Goal: Task Accomplishment & Management: Use online tool/utility

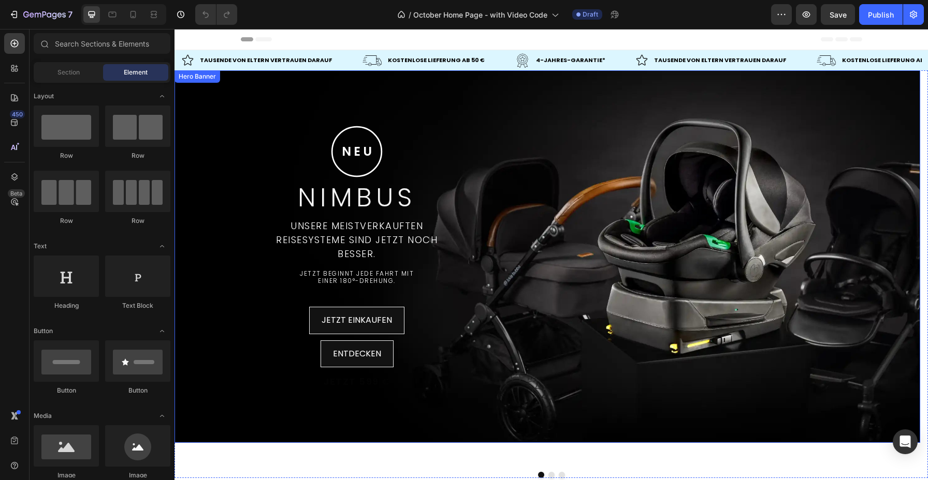
scroll to position [14, 0]
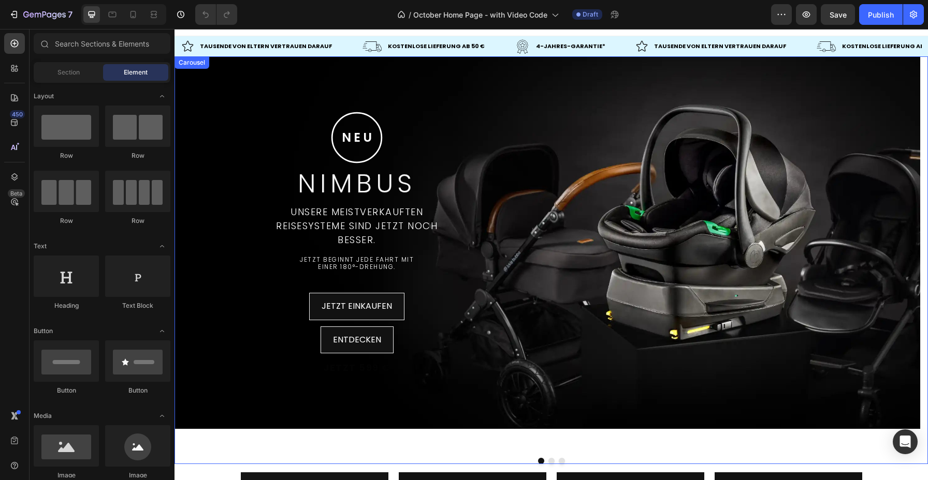
click at [548, 460] on button "Dot" at bounding box center [551, 461] width 6 height 6
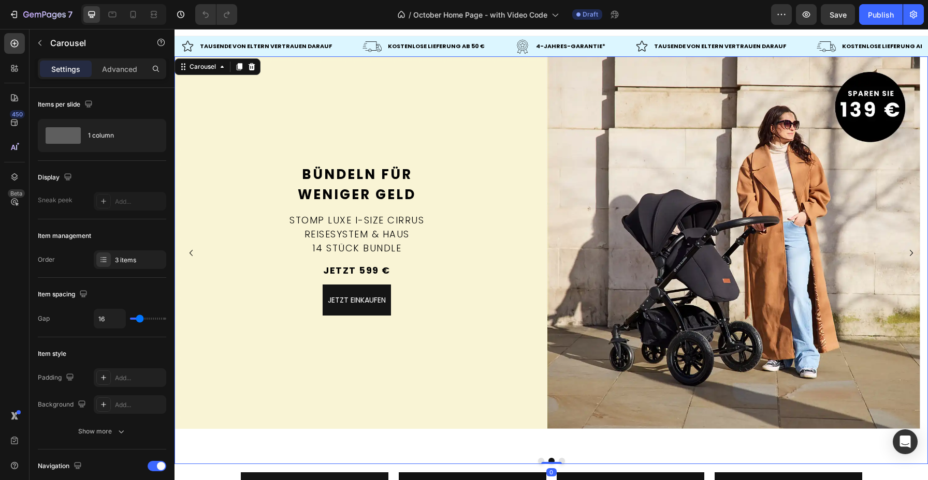
click at [559, 460] on button "Dot" at bounding box center [562, 461] width 6 height 6
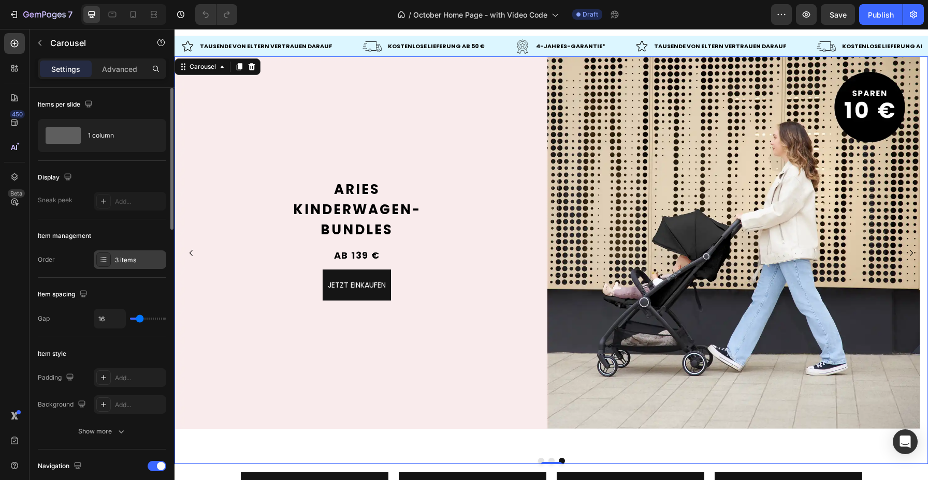
click at [122, 258] on div "3 items" at bounding box center [139, 260] width 49 height 9
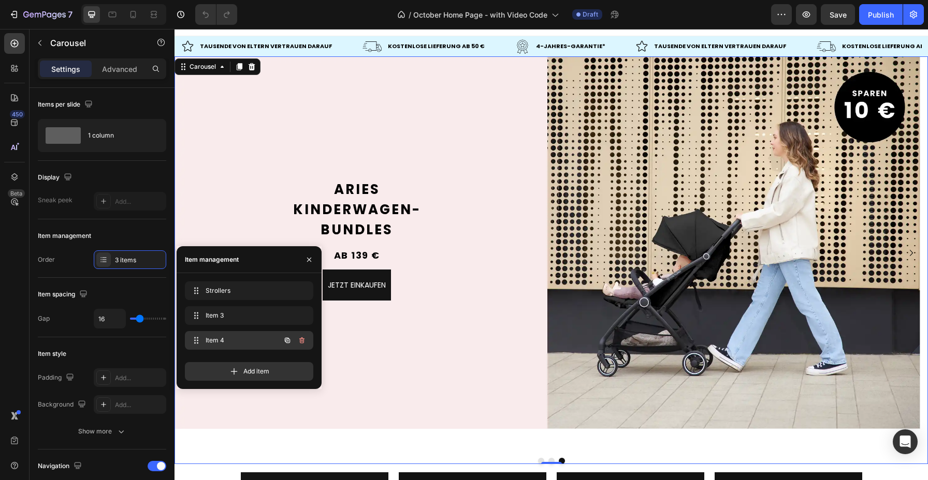
click at [255, 343] on span "Item 4" at bounding box center [235, 340] width 59 height 9
click at [260, 374] on span "Add item" at bounding box center [256, 371] width 26 height 9
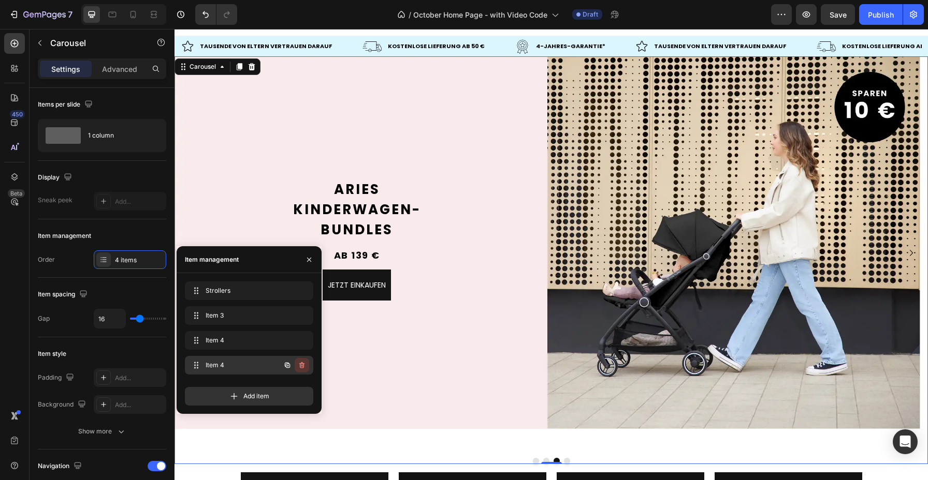
click at [302, 365] on icon "button" at bounding box center [302, 365] width 8 height 8
click at [302, 365] on div "Delete" at bounding box center [294, 365] width 19 height 9
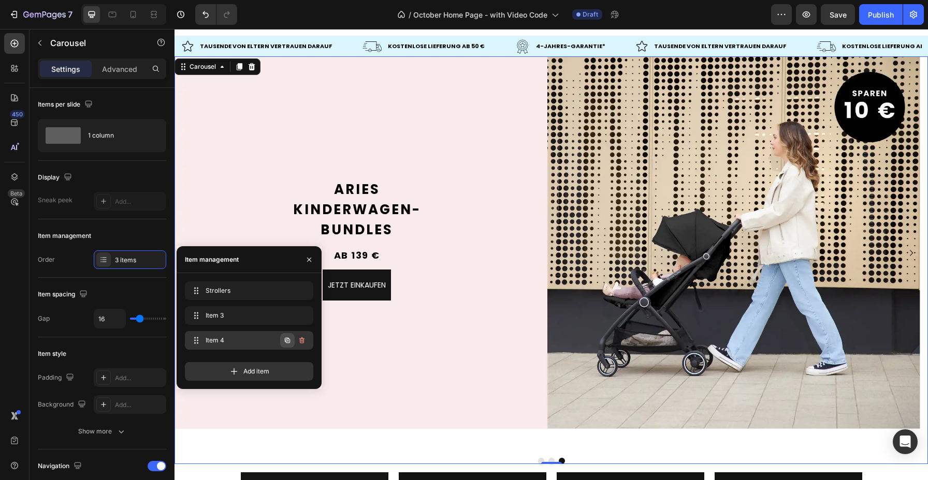
click at [286, 345] on button "button" at bounding box center [287, 340] width 14 height 14
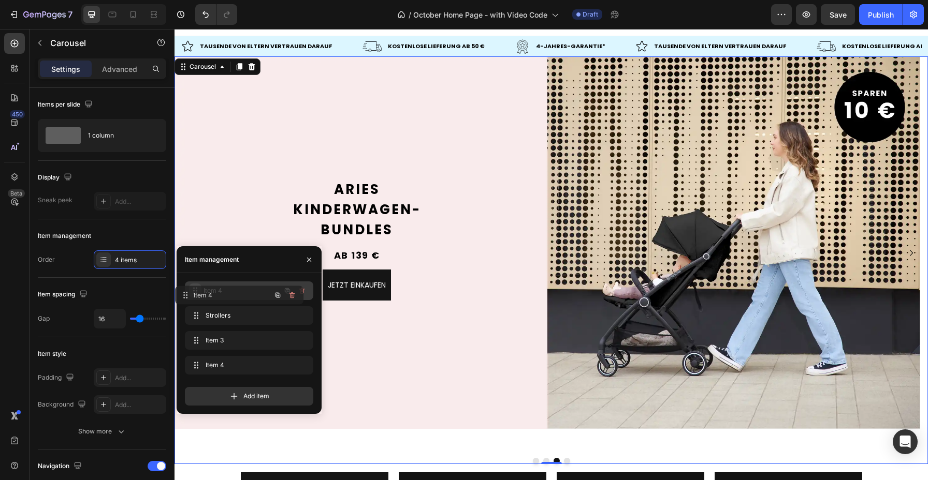
drag, startPoint x: 199, startPoint y: 366, endPoint x: 190, endPoint y: 293, distance: 73.2
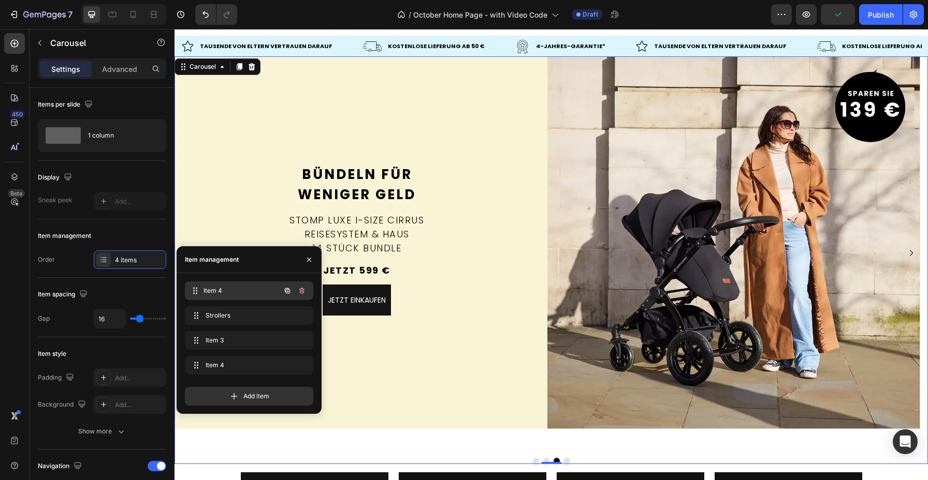
click at [255, 294] on span "Item 4" at bounding box center [241, 290] width 77 height 9
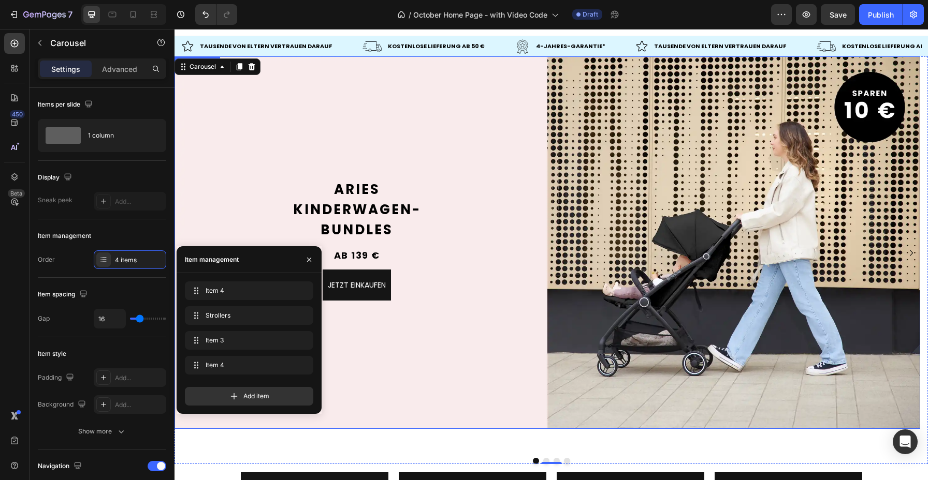
click at [400, 168] on div "Aries Kinderwagen- Bundles Text Block Aries Kinderwagen- Bundles Text Block ab …" at bounding box center [547, 243] width 746 height 162
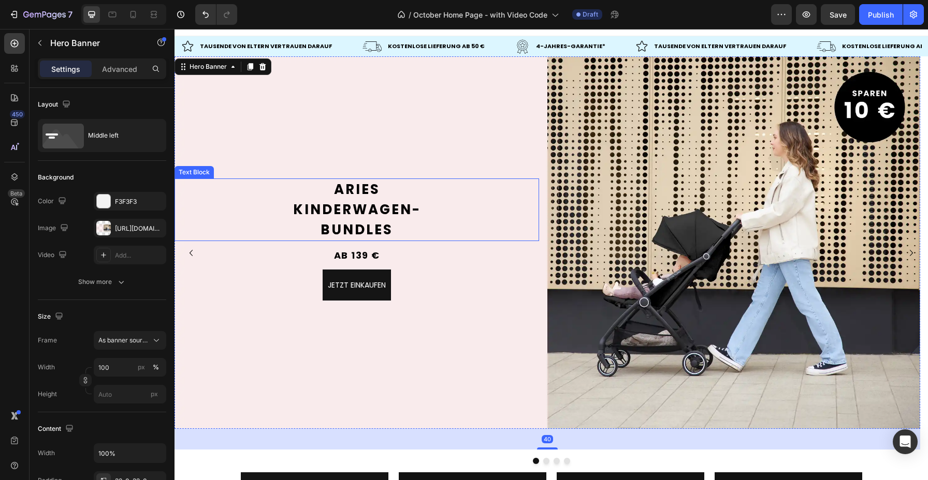
click at [386, 192] on p "Aries" at bounding box center [357, 190] width 362 height 20
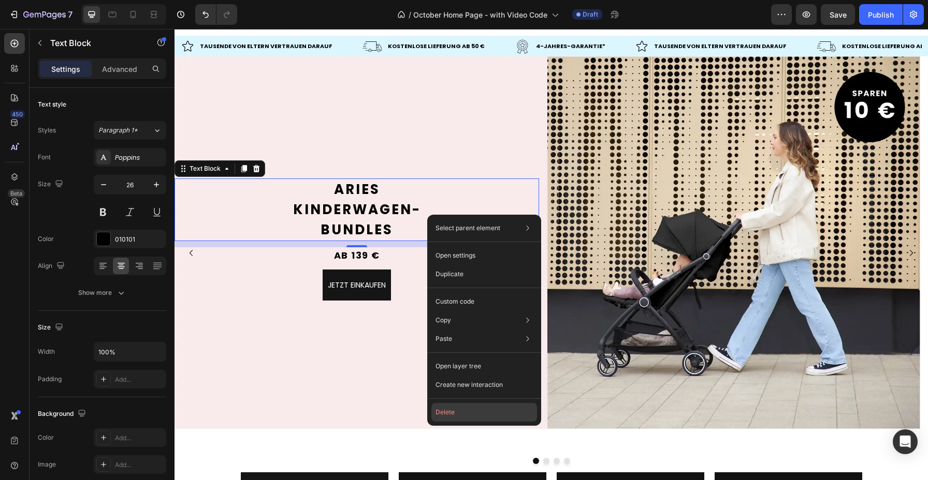
click at [446, 409] on button "Delete" at bounding box center [484, 412] width 106 height 19
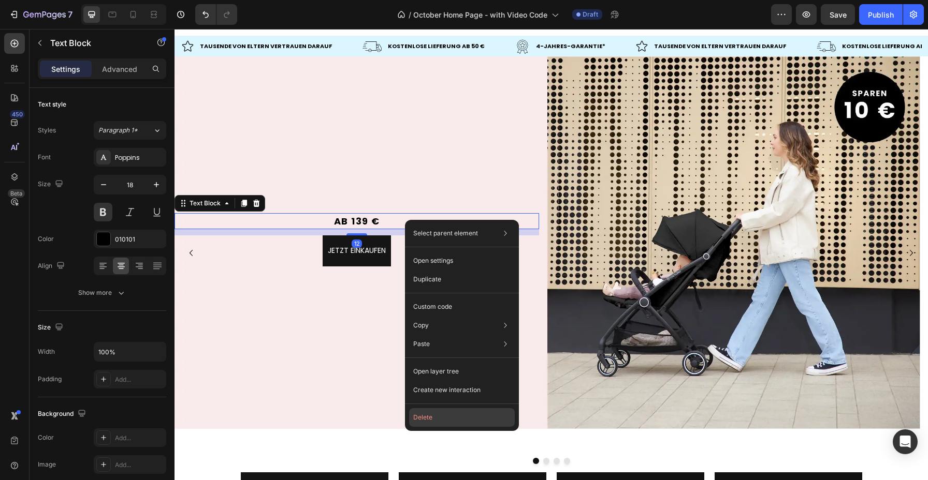
click at [439, 417] on button "Delete" at bounding box center [462, 418] width 106 height 19
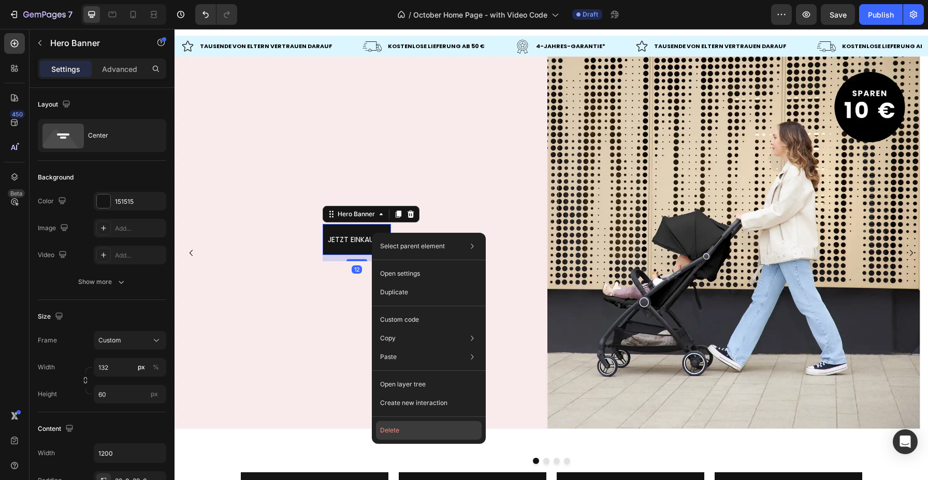
click at [402, 431] on button "Delete" at bounding box center [429, 430] width 106 height 19
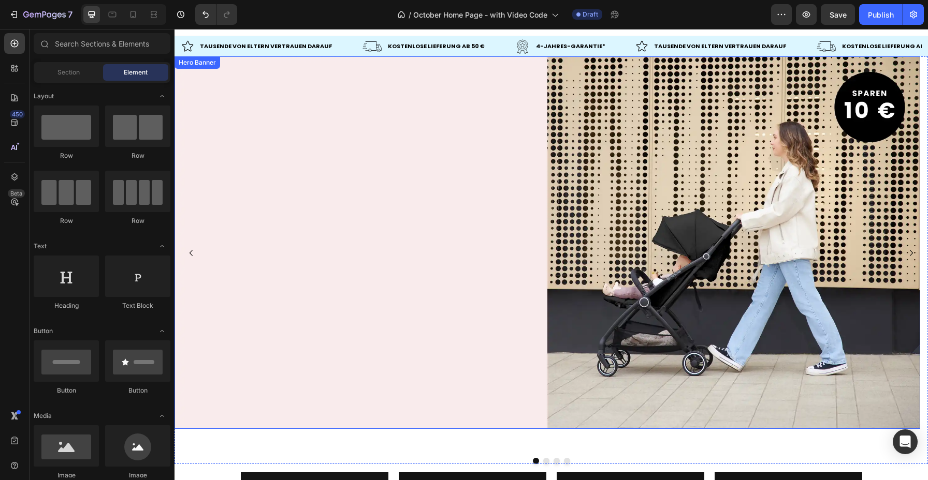
click at [316, 130] on div "Background Image" at bounding box center [547, 242] width 746 height 373
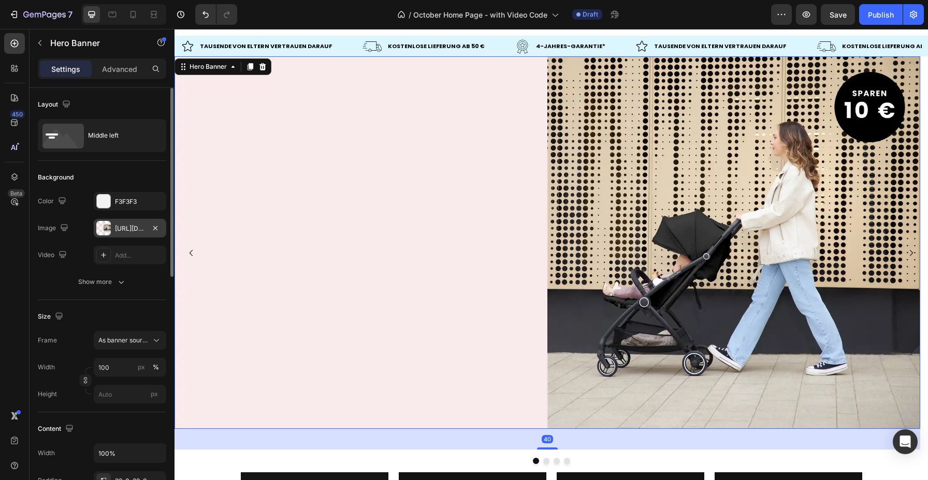
click at [122, 226] on div "https://cdn.shopify.com/s/files/1/0709/5146/9329/files/gempages_469857584111682…" at bounding box center [130, 228] width 30 height 9
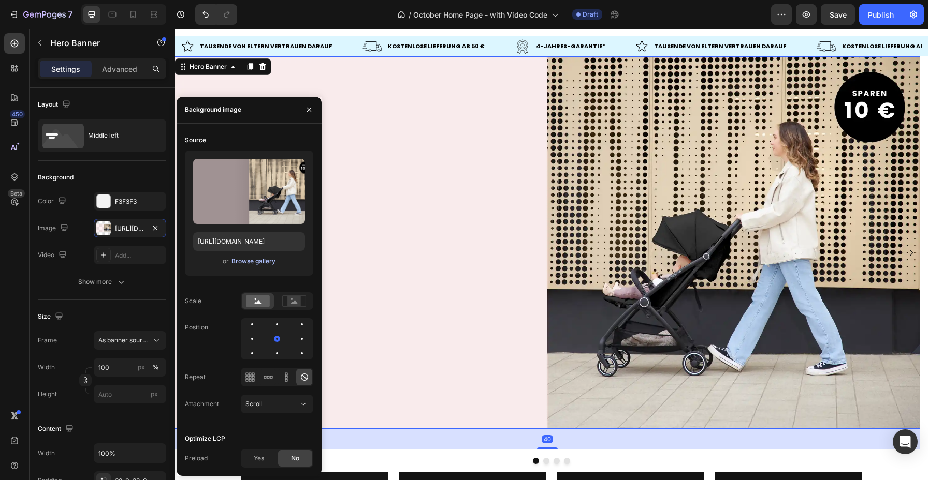
click at [256, 261] on div "Browse gallery" at bounding box center [253, 261] width 44 height 9
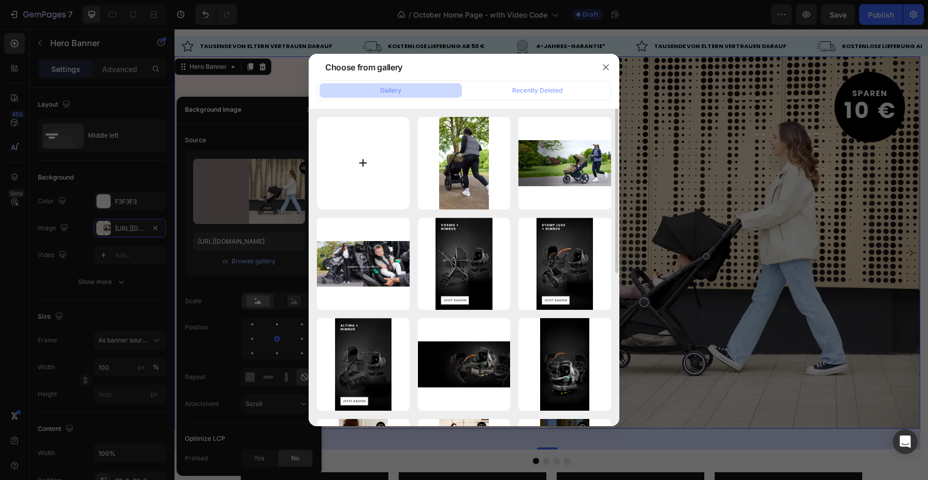
click at [372, 163] on input "file" at bounding box center [363, 163] width 93 height 93
type input "C:\fakepath\IB60526 Pisces Launch Desktop Banner DE V2.webp"
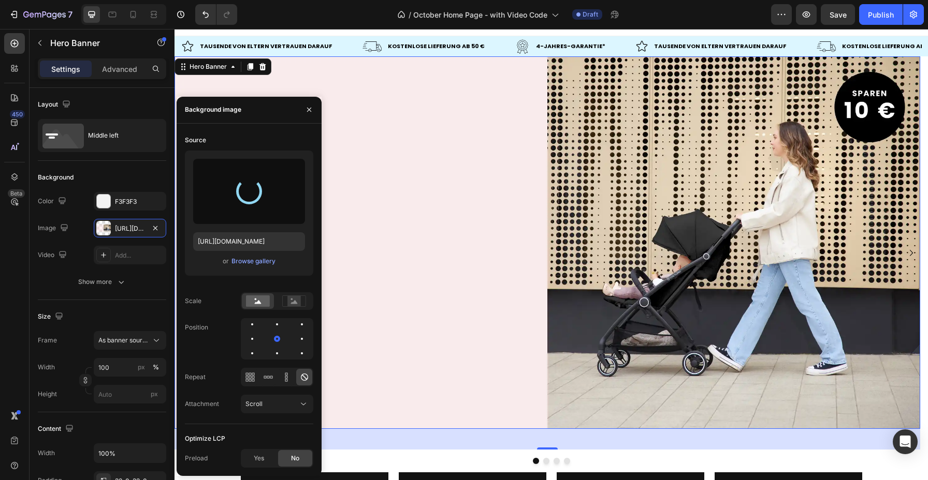
type input "https://cdn.shopify.com/s/files/1/0709/5146/9329/files/gempages_469857584111682…"
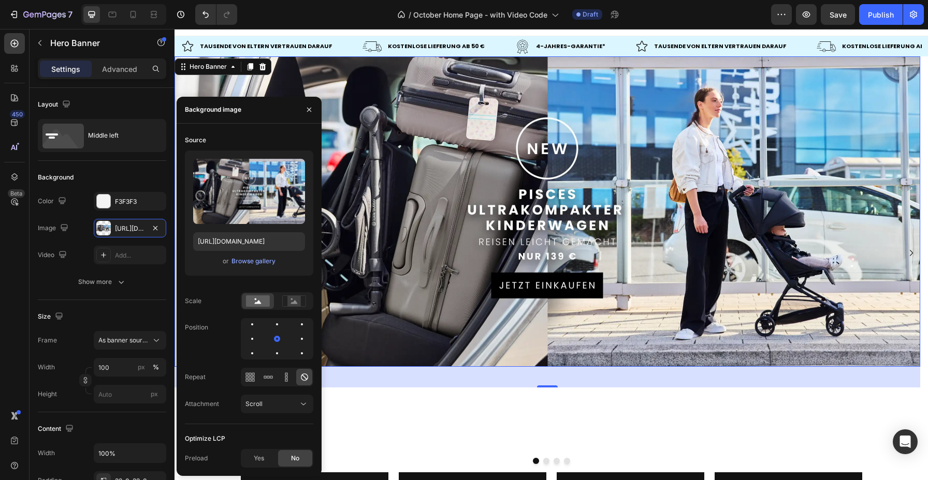
scroll to position [16, 0]
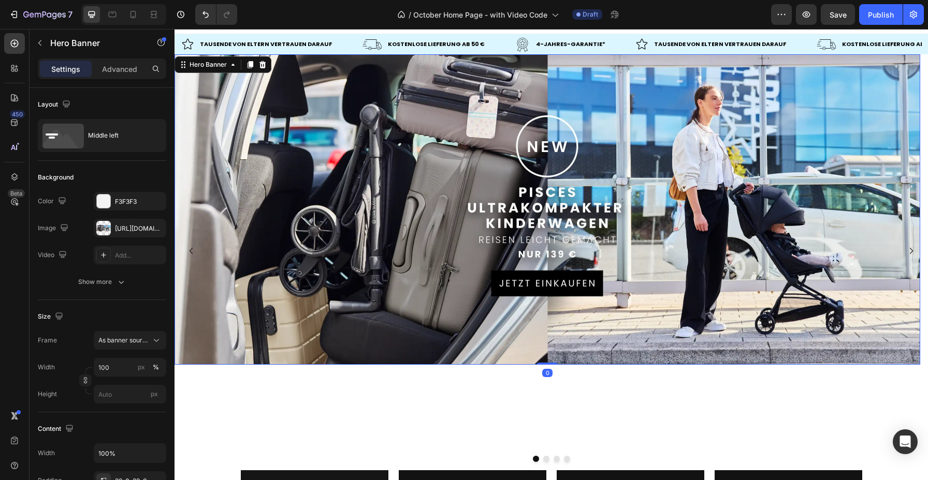
drag, startPoint x: 550, startPoint y: 383, endPoint x: 543, endPoint y: 344, distance: 38.9
click at [543, 344] on div "Aries Kinderwagen- Bundles Text Block ab 139 € Text Block jetzt einkaufen Headi…" at bounding box center [547, 209] width 746 height 311
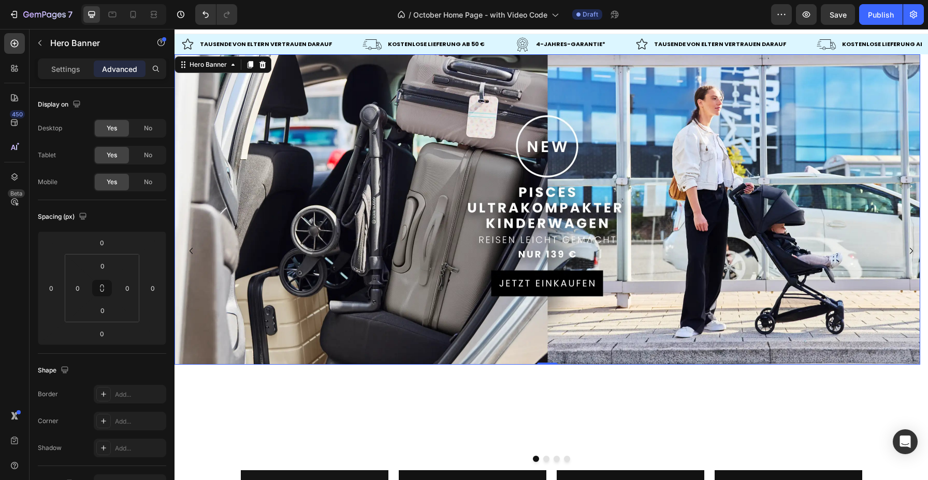
drag, startPoint x: 712, startPoint y: 148, endPoint x: 476, endPoint y: 468, distance: 397.8
click at [712, 148] on div "Background Image" at bounding box center [547, 209] width 746 height 311
click at [543, 456] on button "Dot" at bounding box center [546, 459] width 6 height 6
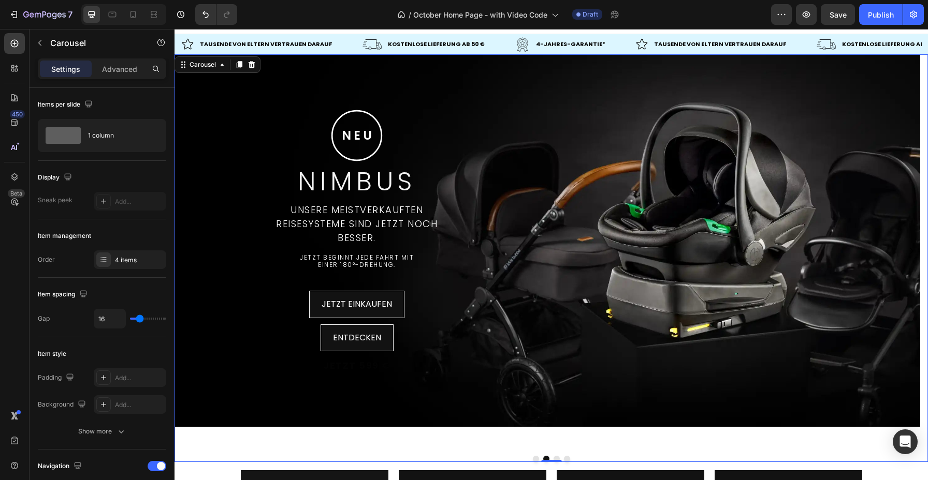
click at [553, 456] on button "Dot" at bounding box center [556, 459] width 6 height 6
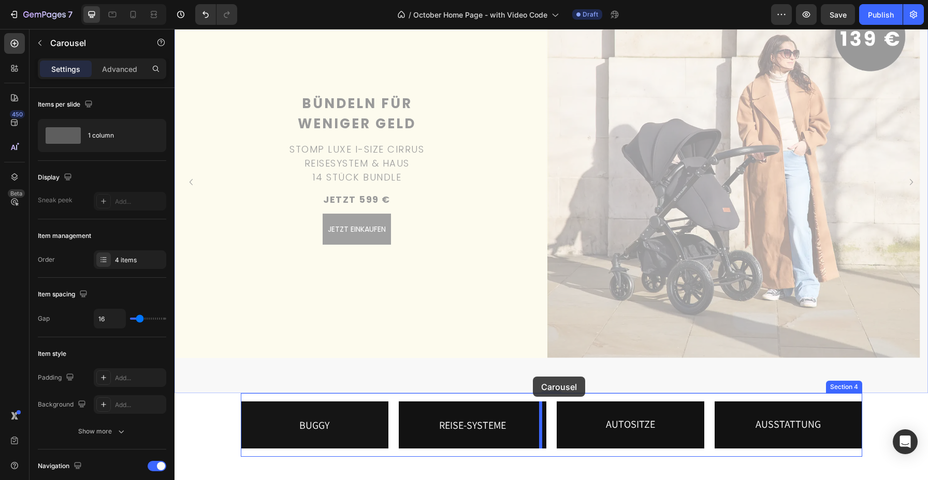
scroll to position [103, 0]
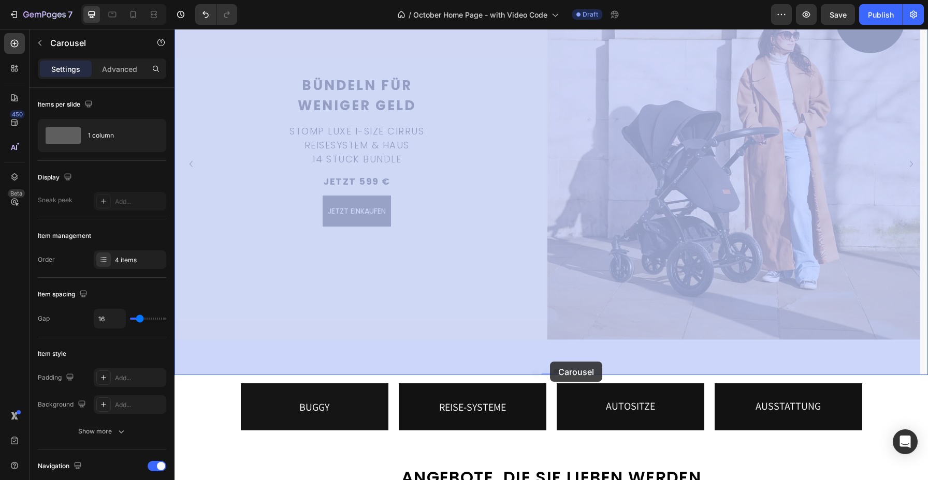
drag, startPoint x: 551, startPoint y: 456, endPoint x: 550, endPoint y: 363, distance: 93.2
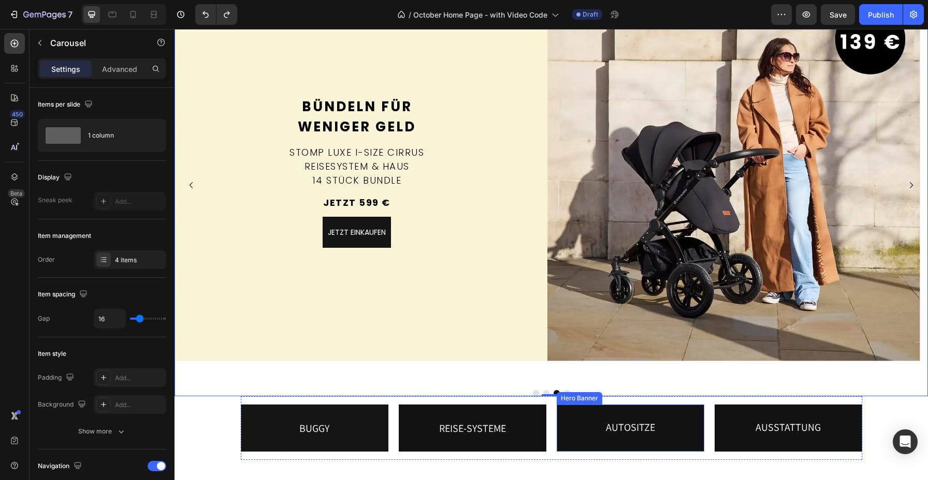
scroll to position [88, 0]
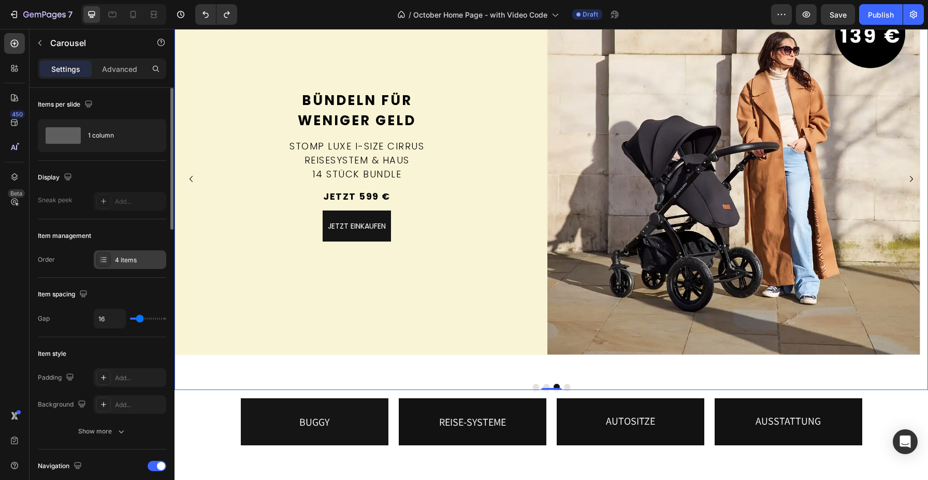
click at [122, 253] on div "4 items" at bounding box center [130, 260] width 72 height 19
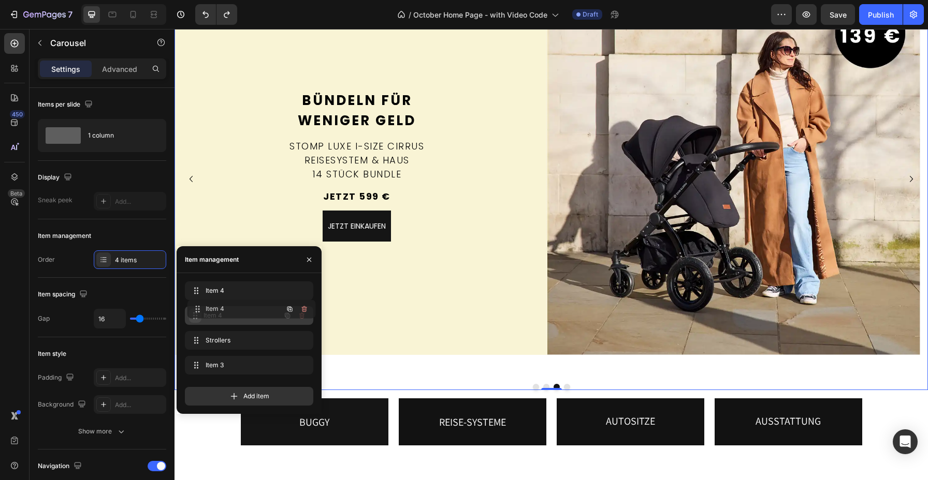
drag, startPoint x: 191, startPoint y: 365, endPoint x: 193, endPoint y: 309, distance: 56.0
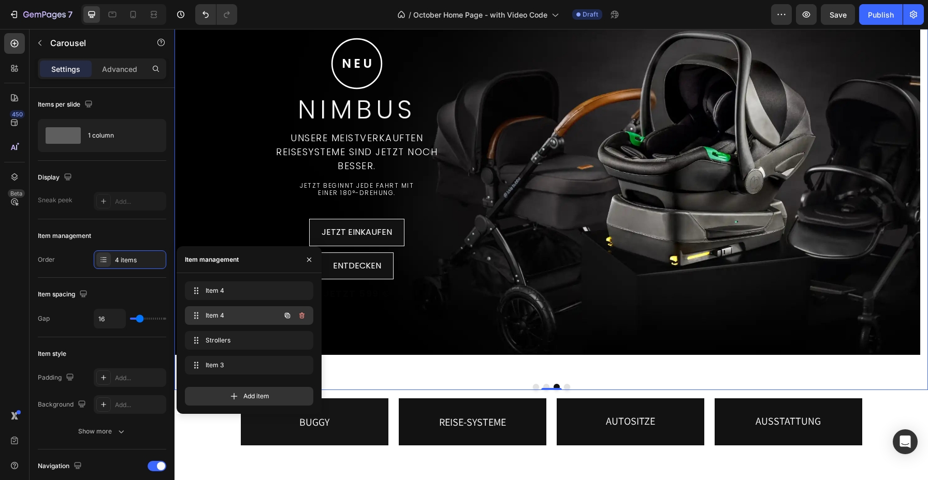
click at [228, 314] on span "Item 4" at bounding box center [235, 315] width 59 height 9
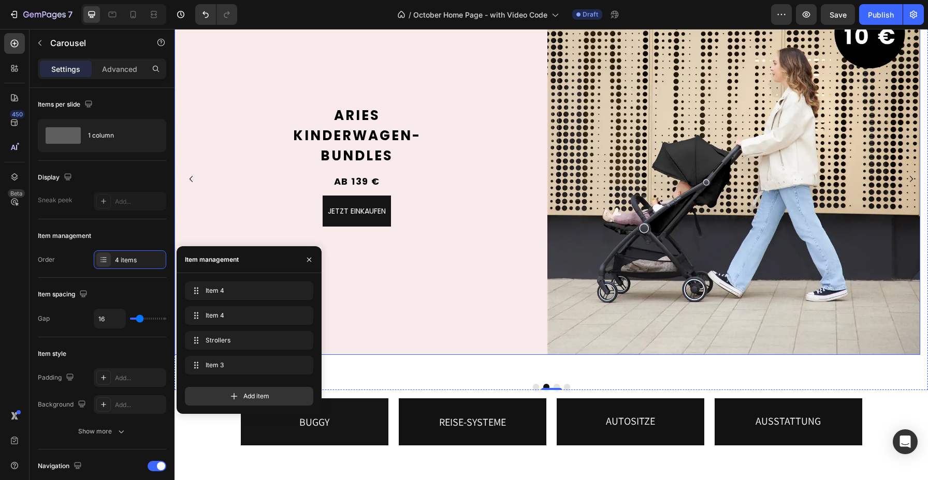
click at [477, 70] on div "Background Image" at bounding box center [547, 168] width 746 height 373
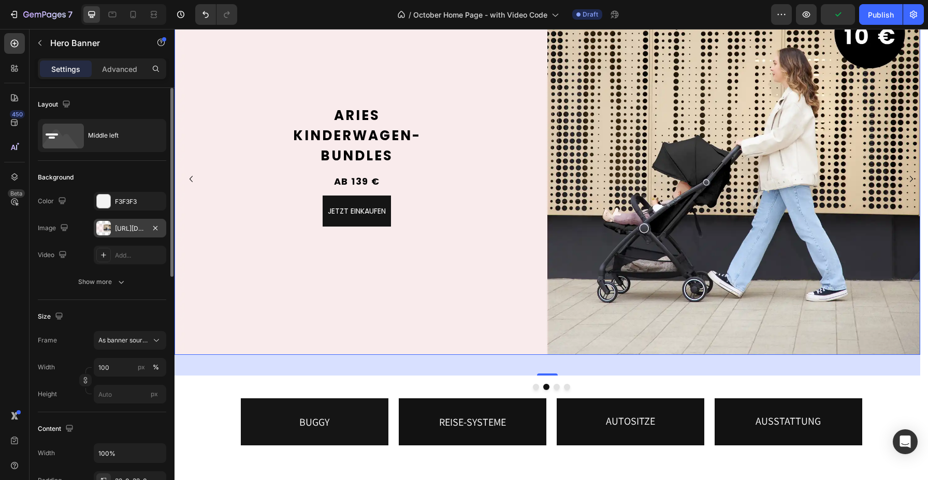
click at [125, 231] on div "https://cdn.shopify.com/s/files/1/0709/5146/9329/files/gempages_469857584111682…" at bounding box center [130, 228] width 30 height 9
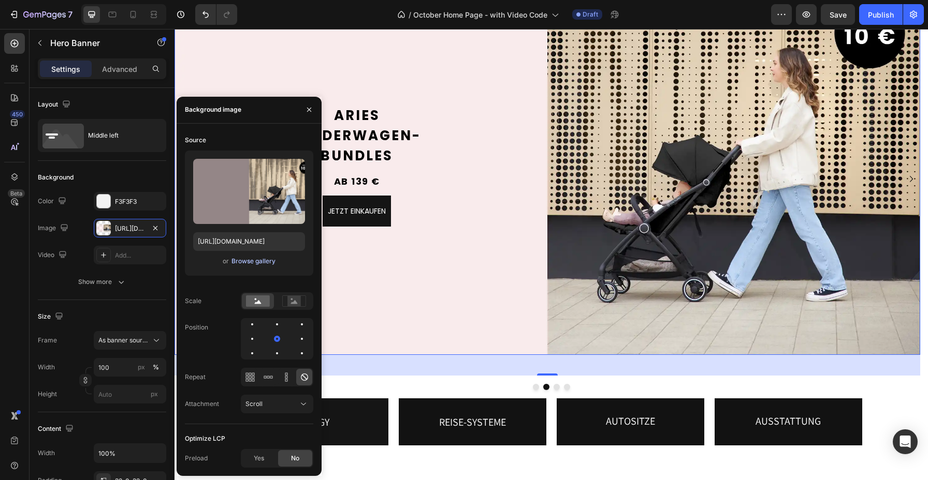
click at [260, 264] on div "Browse gallery" at bounding box center [253, 261] width 44 height 9
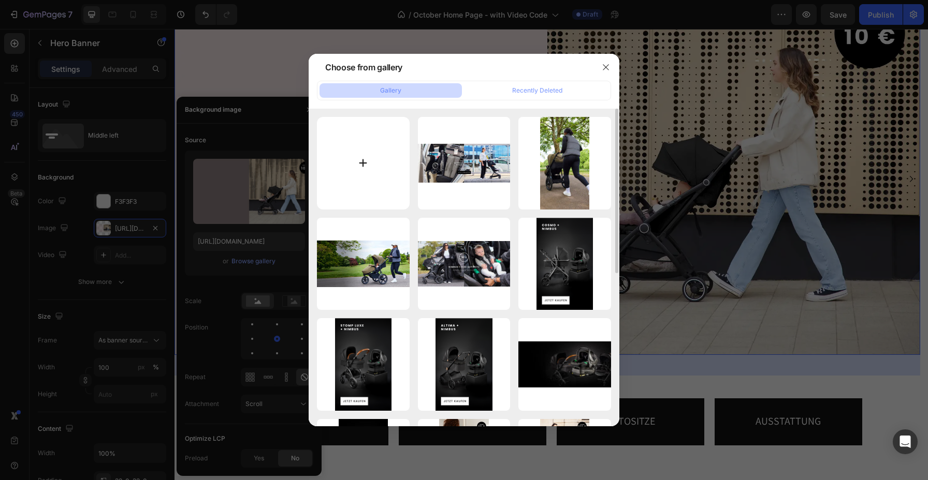
click at [356, 160] on input "file" at bounding box center [363, 163] width 93 height 93
type input "C:\fakepath\Jogger Pro NEW 1440X600.webp"
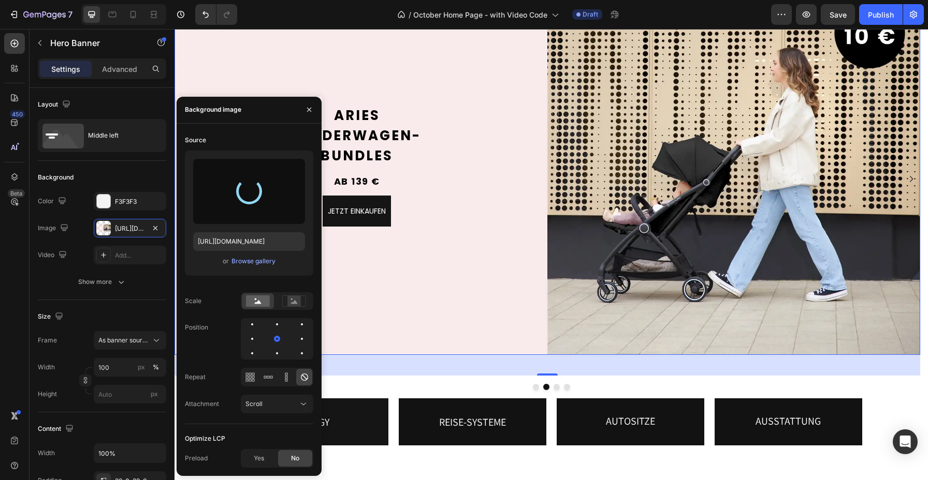
type input "https://cdn.shopify.com/s/files/1/0709/5146/9329/files/gempages_469857584111682…"
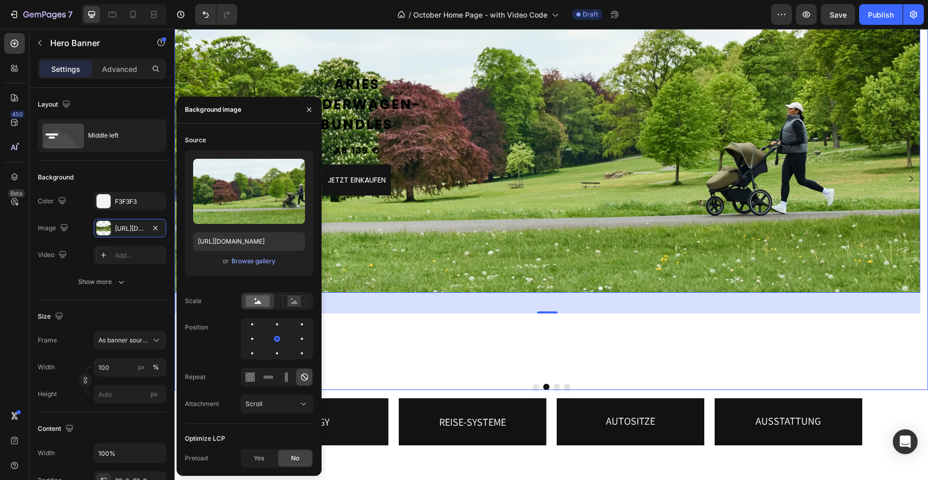
click at [553, 386] on button "Dot" at bounding box center [556, 387] width 6 height 6
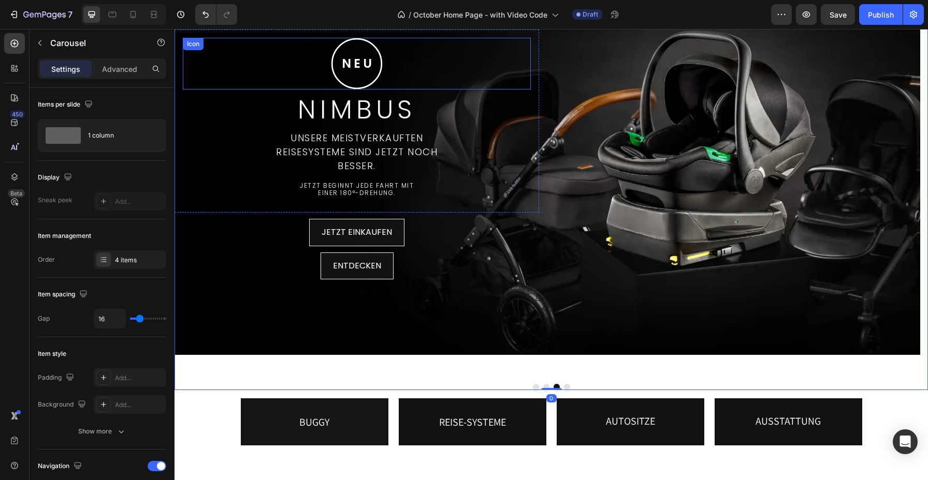
click at [435, 56] on div ".id580756337118413820 .st0 { fill: none; stroke: #fff; stroke-miterlimit: 10; s…" at bounding box center [357, 64] width 348 height 52
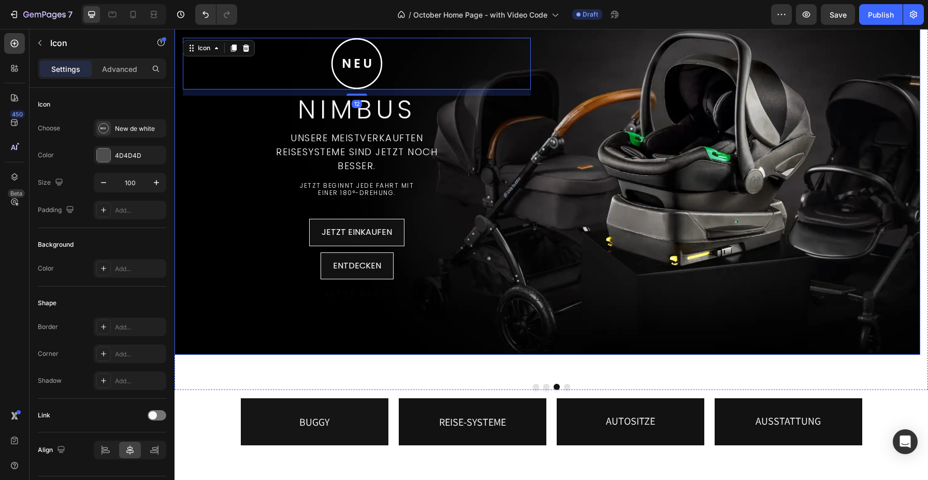
click at [560, 59] on div ".id580756337118413820 .st0 { fill: none; stroke: #fff; stroke-miterlimit: 10; s…" at bounding box center [547, 169] width 746 height 312
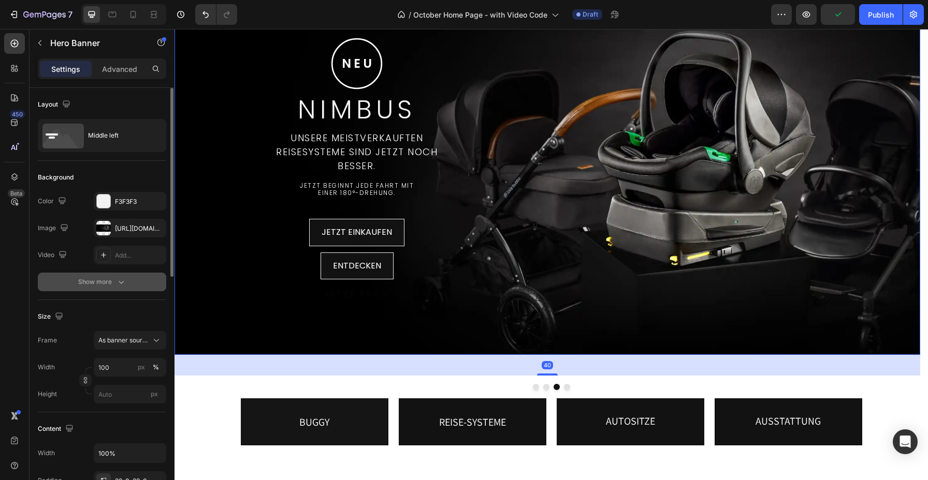
click at [124, 287] on button "Show more" at bounding box center [102, 282] width 128 height 19
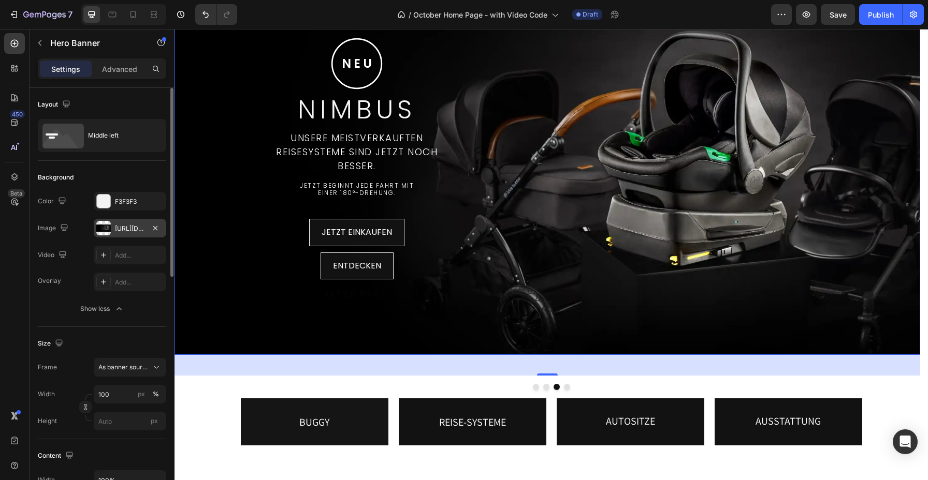
click at [130, 229] on div "https://cdn.shopify.com/s/files/1/0709/5146/9329/files/gempages_469857584111682…" at bounding box center [130, 228] width 30 height 9
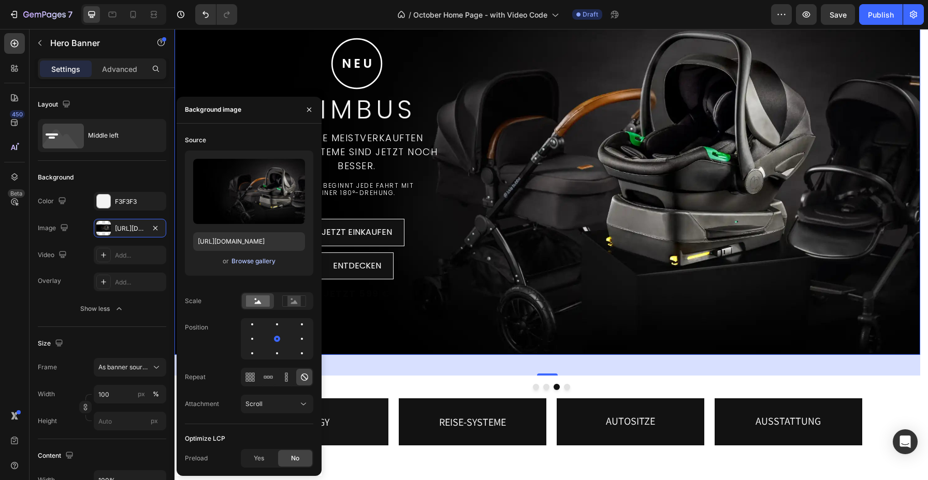
click at [259, 266] on div "Browse gallery" at bounding box center [253, 261] width 44 height 9
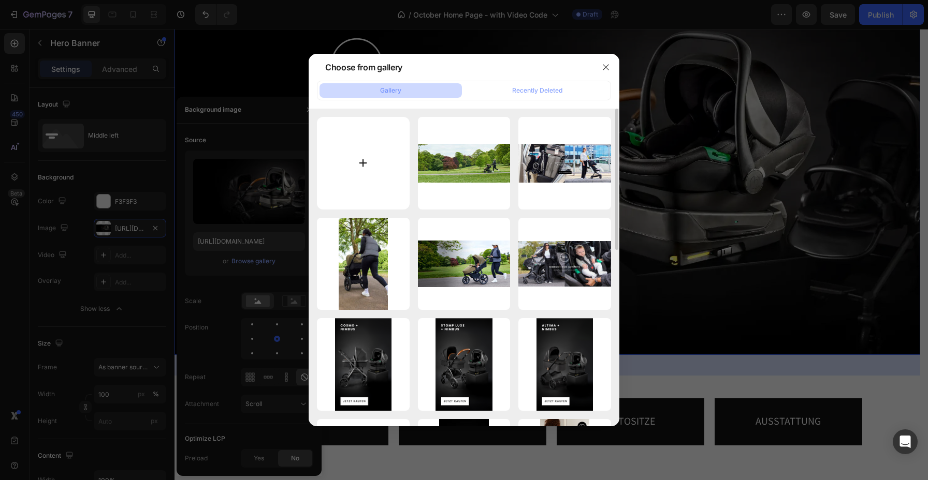
click at [365, 154] on input "file" at bounding box center [363, 163] width 93 height 93
type input "C:\fakepath\NIMBUS NEW 1440X600.webp"
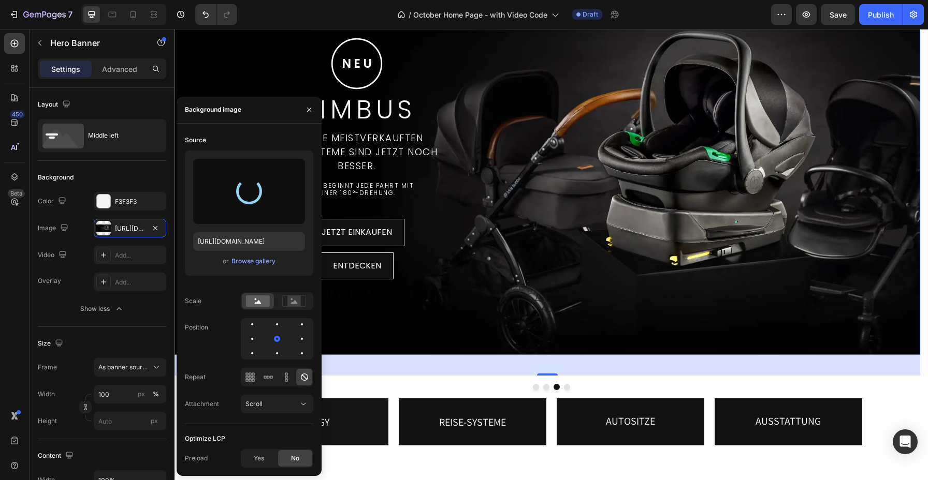
type input "https://cdn.shopify.com/s/files/1/0709/5146/9329/files/gempages_469857584111682…"
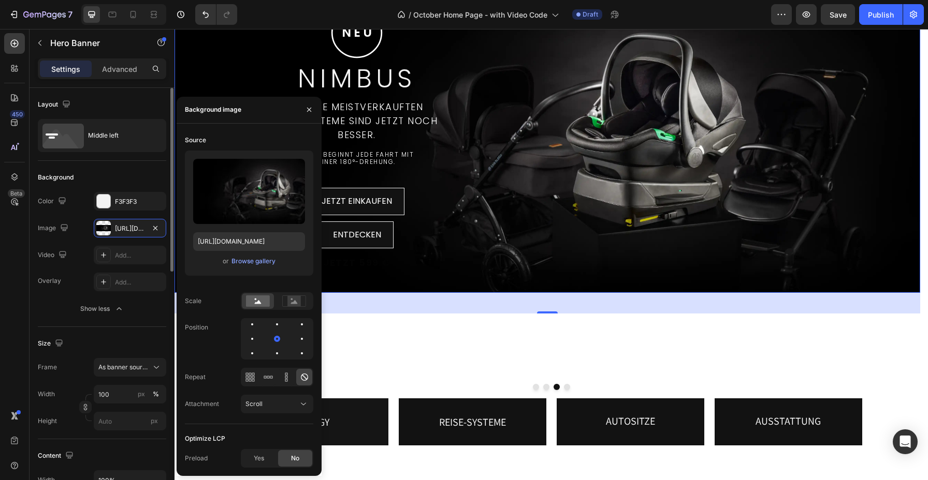
click at [142, 179] on div "Background" at bounding box center [102, 177] width 128 height 17
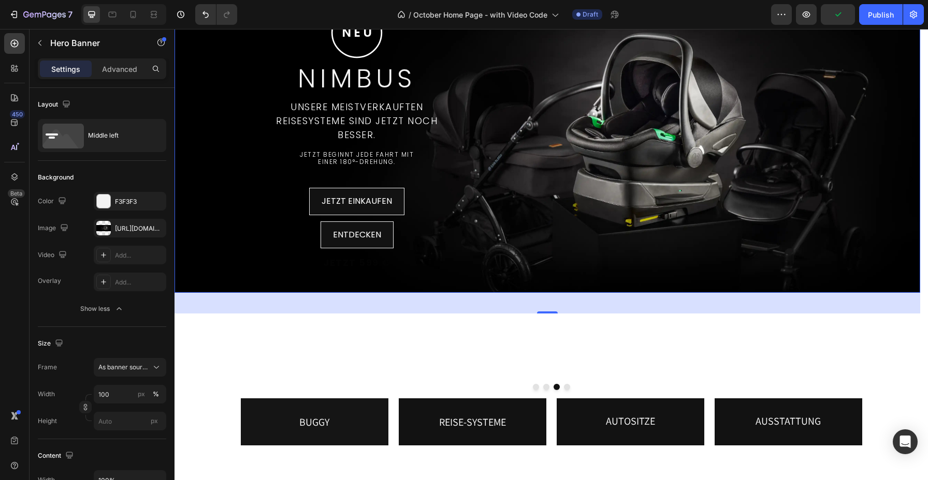
click at [704, 173] on div ".id580756337118413820 .st0 { fill: none; stroke: #fff; stroke-miterlimit: 10; s…" at bounding box center [547, 138] width 746 height 312
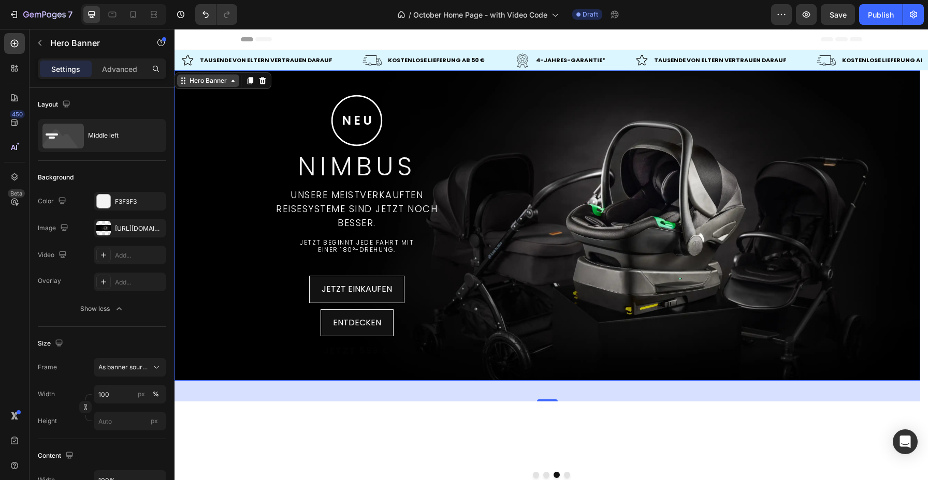
click at [208, 81] on div "Hero Banner" at bounding box center [207, 80] width 41 height 9
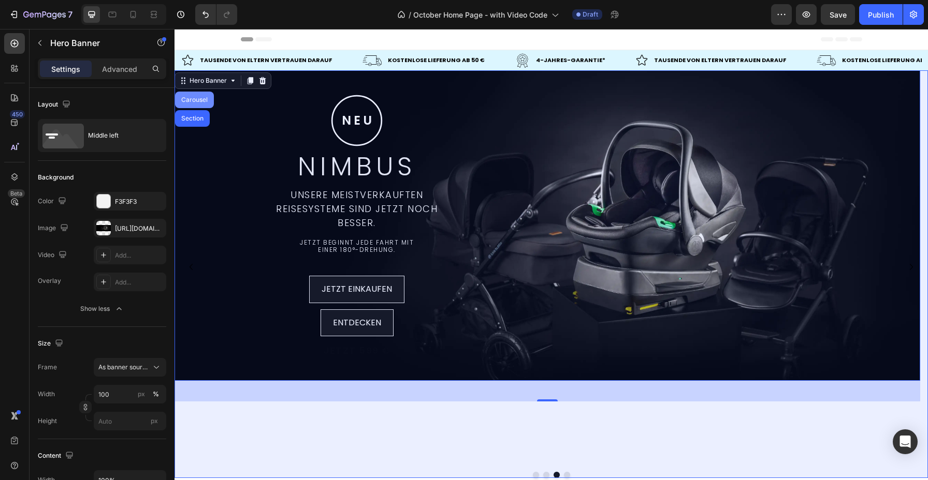
click at [204, 103] on div "Carousel" at bounding box center [194, 100] width 39 height 17
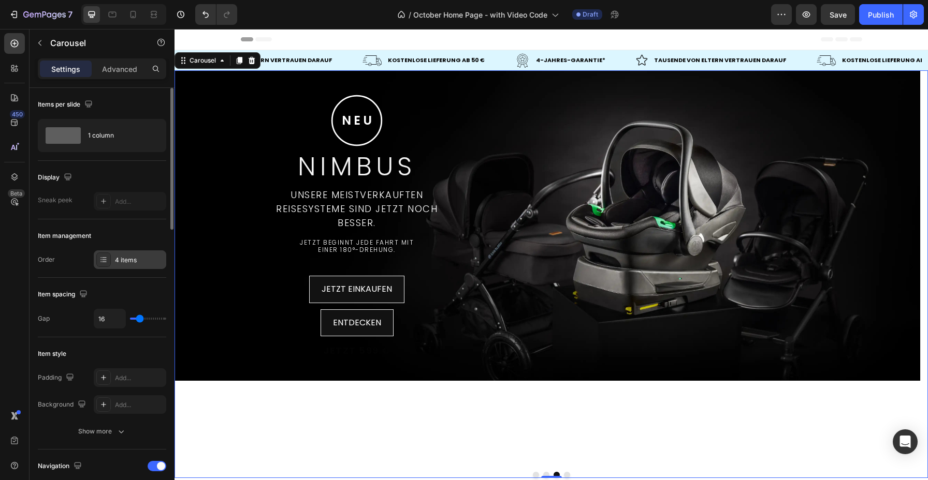
click at [143, 268] on div "4 items" at bounding box center [130, 260] width 72 height 19
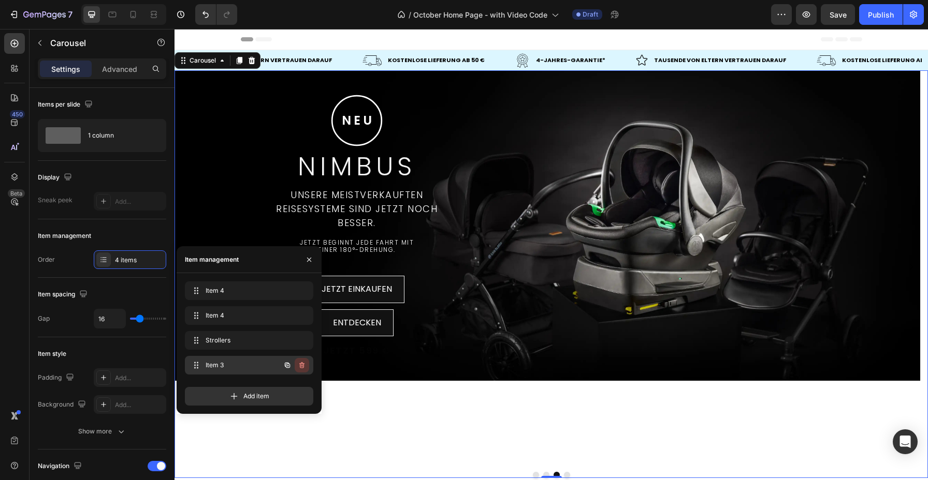
click at [303, 367] on icon "button" at bounding box center [301, 365] width 5 height 6
click at [304, 367] on div "Delete" at bounding box center [294, 365] width 19 height 9
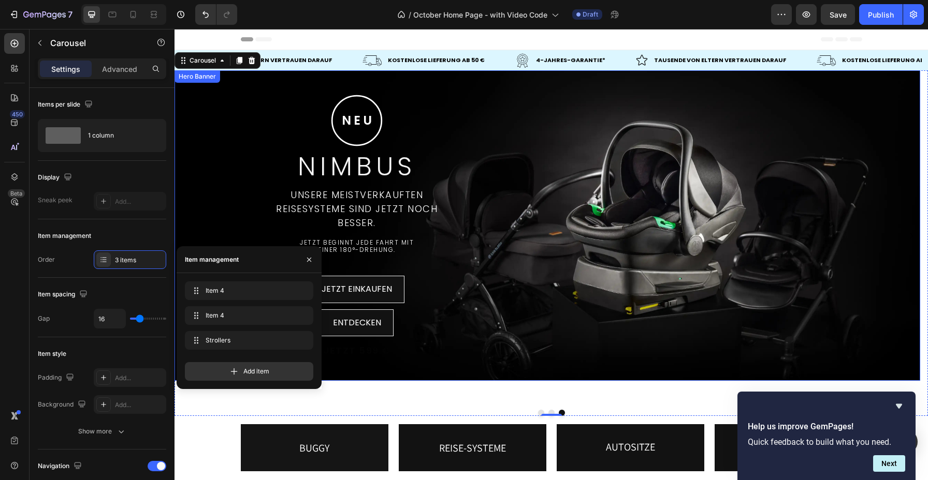
click at [646, 136] on div ".id580756337118413820 .st0 { fill: none; stroke: #fff; stroke-miterlimit: 10; s…" at bounding box center [547, 226] width 746 height 312
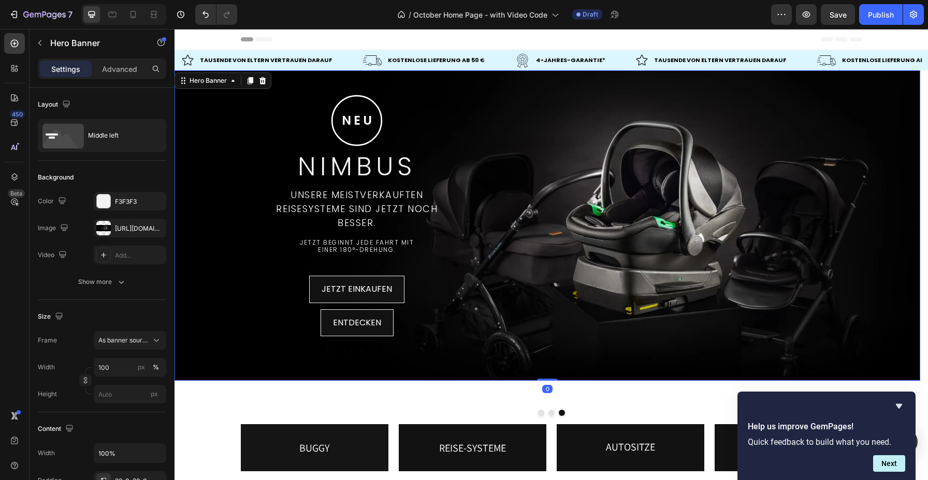
drag, startPoint x: 551, startPoint y: 401, endPoint x: 547, endPoint y: 348, distance: 52.4
click at [547, 351] on div ".id580756337118413820 .st0 { fill: none; stroke: #fff; stroke-miterlimit: 10; s…" at bounding box center [547, 225] width 746 height 311
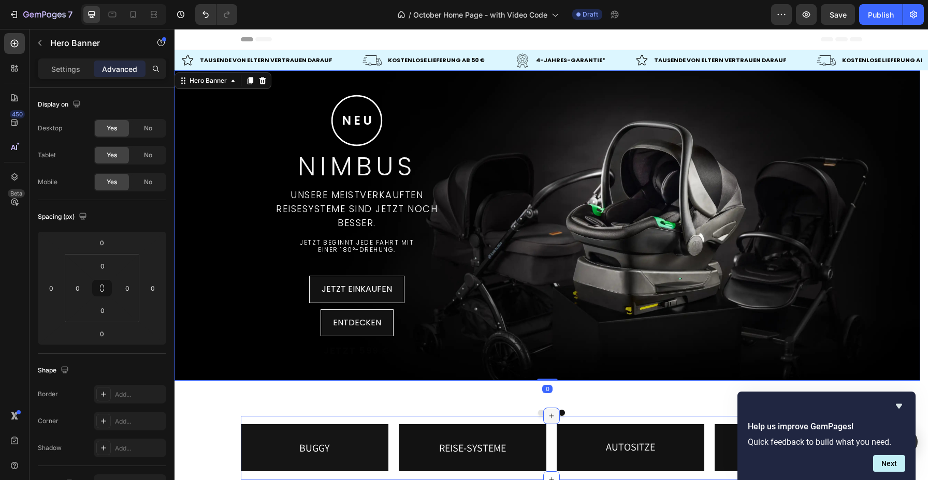
click at [547, 417] on icon at bounding box center [551, 416] width 8 height 8
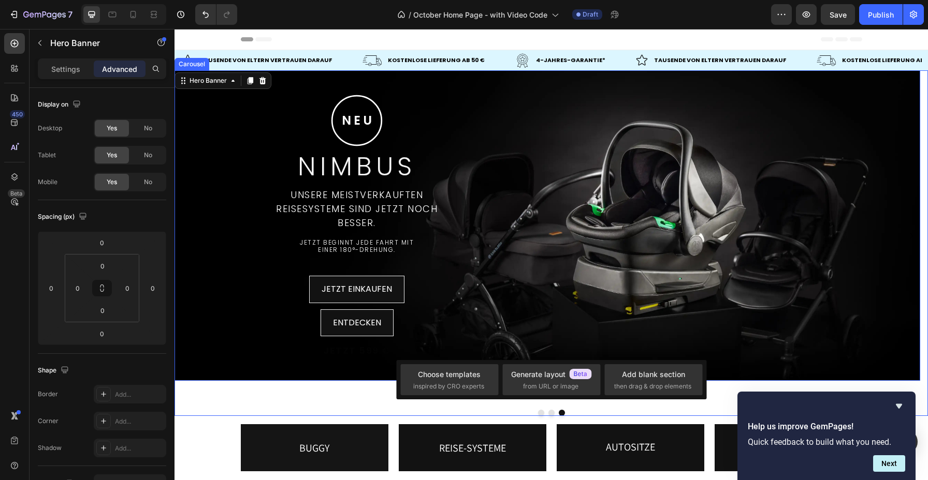
click at [624, 411] on div at bounding box center [550, 413] width 753 height 6
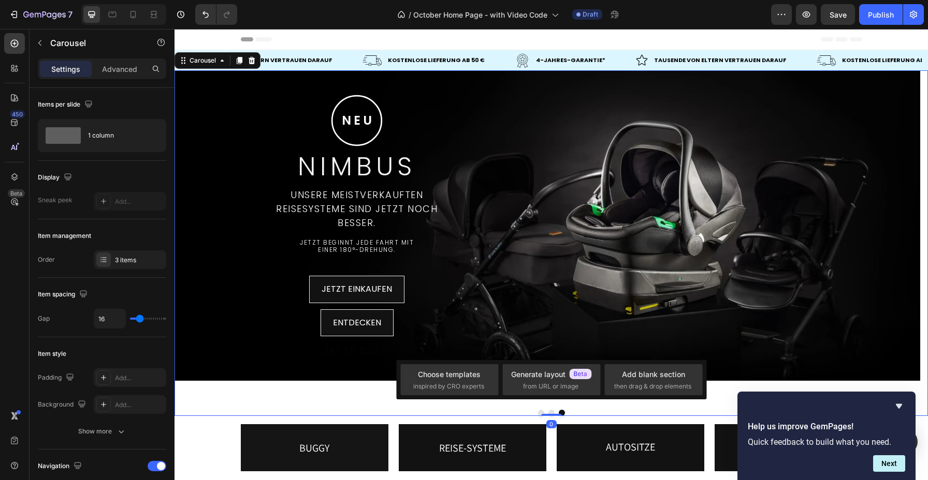
click at [548, 411] on button "Dot" at bounding box center [551, 413] width 6 height 6
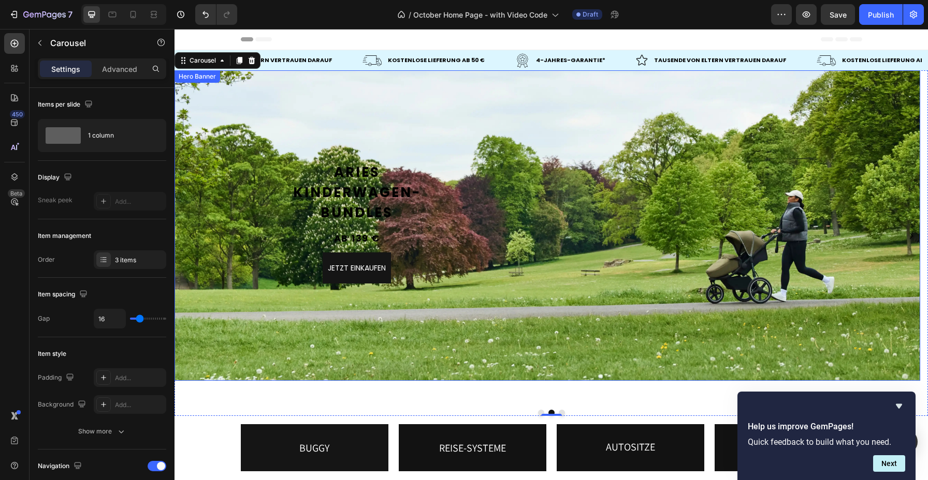
click at [565, 290] on div "Aries Kinderwagen- Bundles Text Block Aries Kinderwagen- Bundles Text Block ab …" at bounding box center [547, 226] width 746 height 162
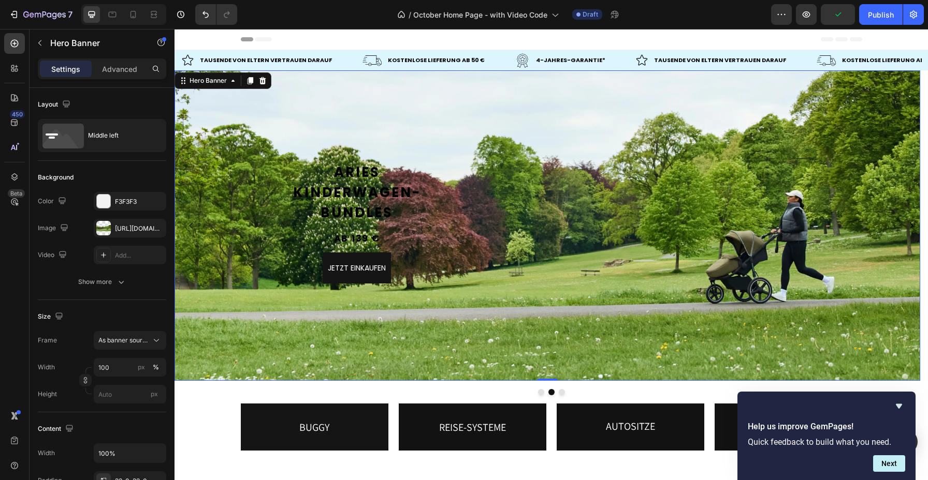
drag, startPoint x: 544, startPoint y: 399, endPoint x: 564, endPoint y: 260, distance: 140.7
click at [543, 319] on div "Aries Kinderwagen- Bundles Text Block Aries Kinderwagen- Bundles Text Block ab …" at bounding box center [547, 225] width 746 height 311
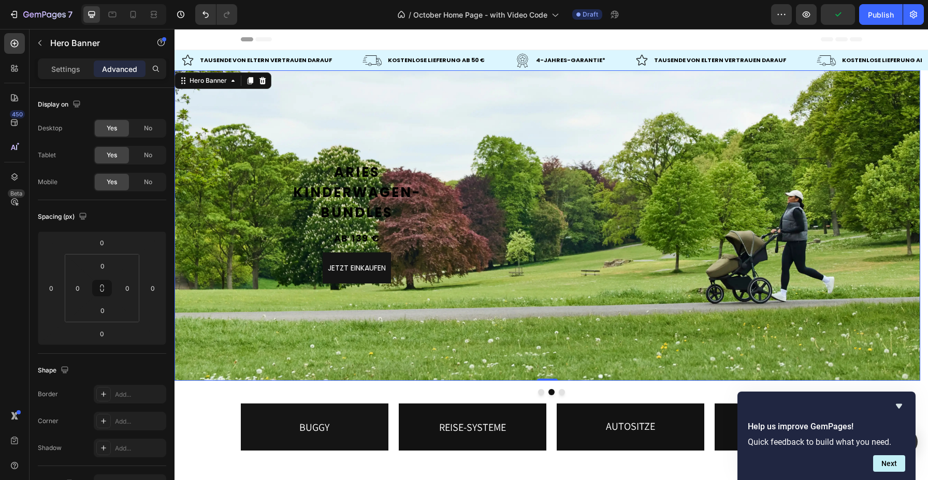
click at [564, 260] on div "jetzt einkaufen Heading Hero Banner" at bounding box center [738, 226] width 365 height 128
click at [476, 105] on div "Background Image" at bounding box center [547, 225] width 746 height 311
click at [80, 75] on div "Settings" at bounding box center [66, 69] width 52 height 17
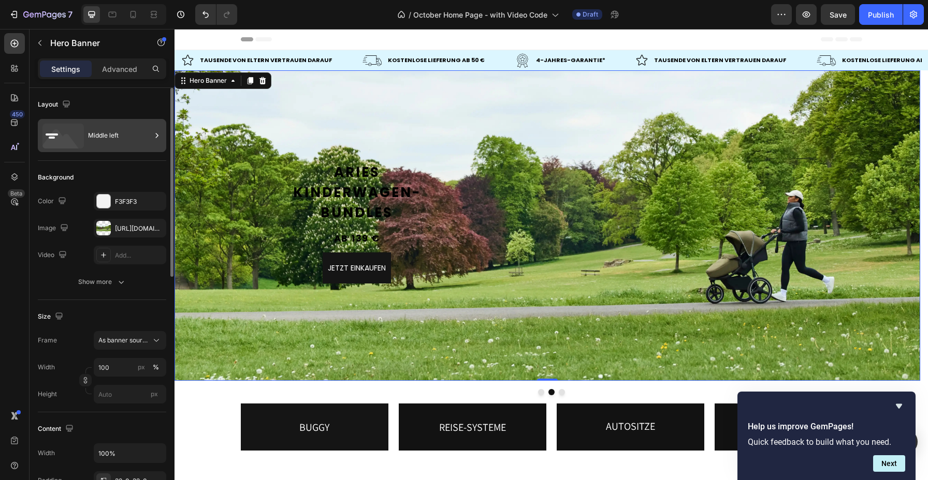
click at [118, 144] on div "Middle left" at bounding box center [119, 136] width 63 height 24
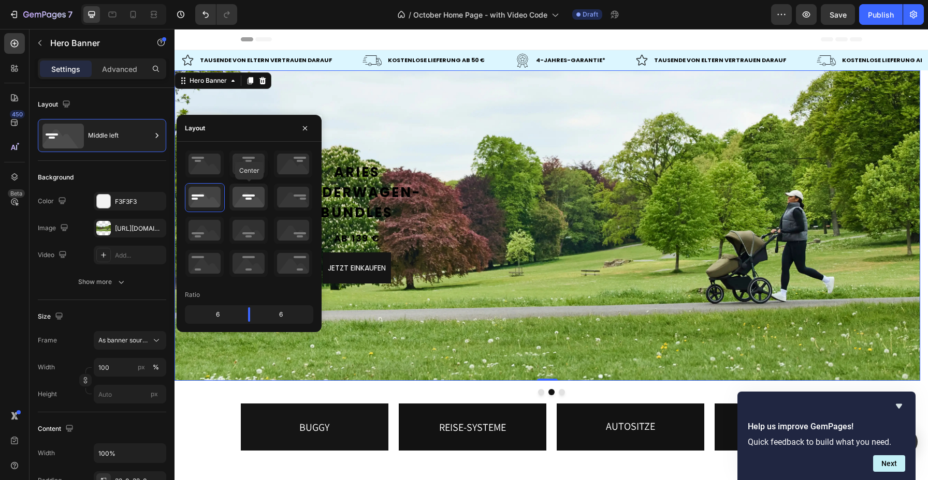
click at [236, 205] on icon at bounding box center [248, 197] width 38 height 27
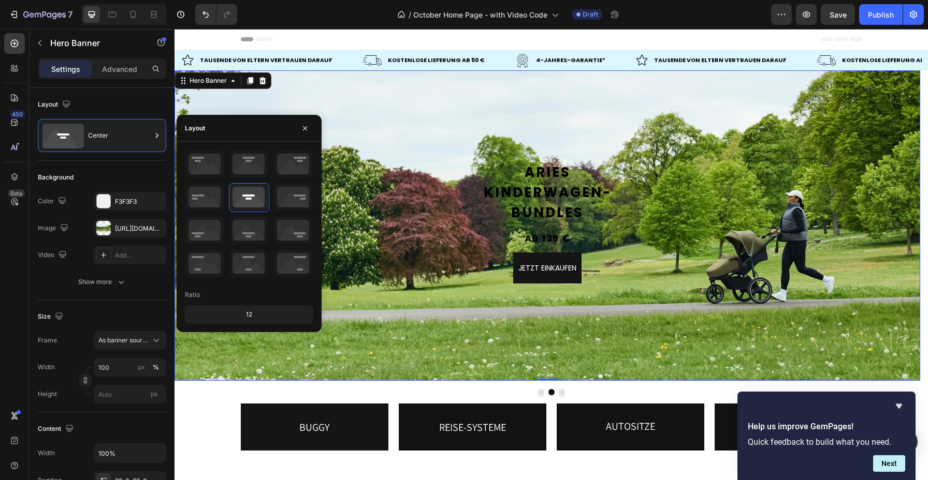
click at [592, 304] on div "Aries Kinderwagen- Bundles Text Block Aries Kinderwagen- Bundles Text Block ab …" at bounding box center [547, 226] width 746 height 162
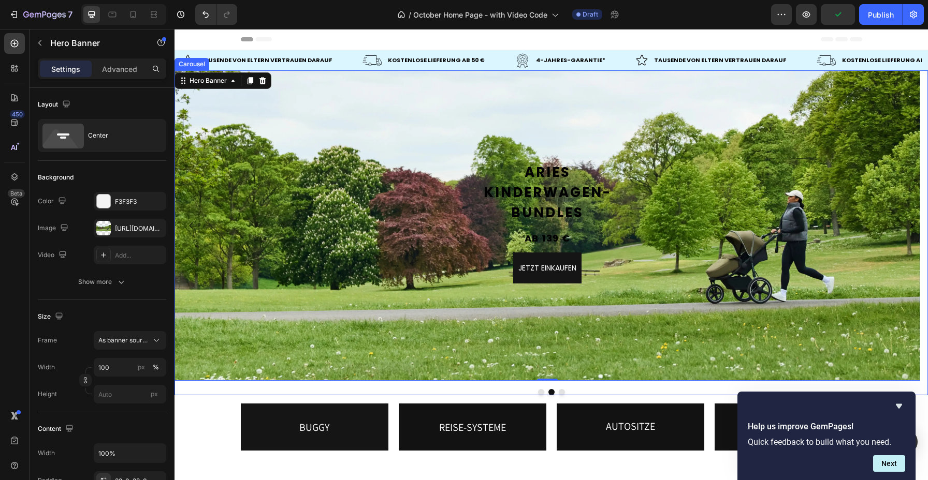
click at [538, 389] on button "Dot" at bounding box center [541, 392] width 6 height 6
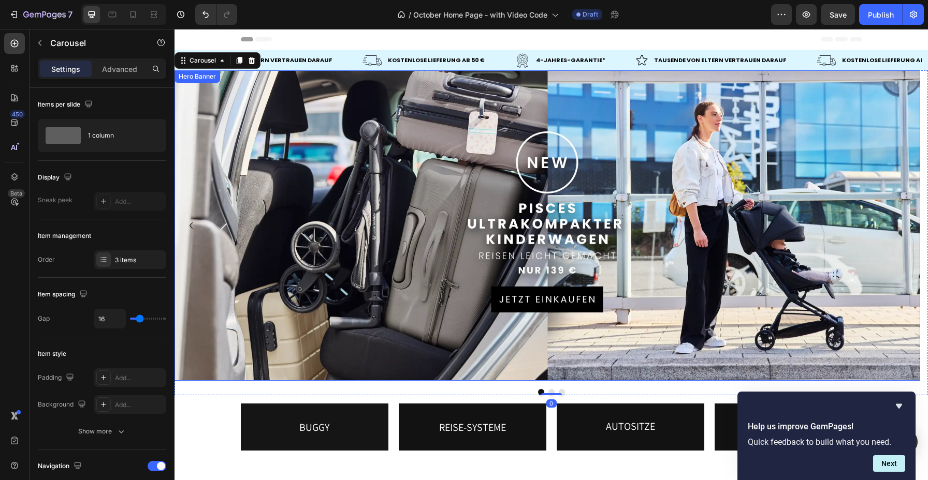
click at [722, 174] on div "Background Image" at bounding box center [547, 225] width 746 height 311
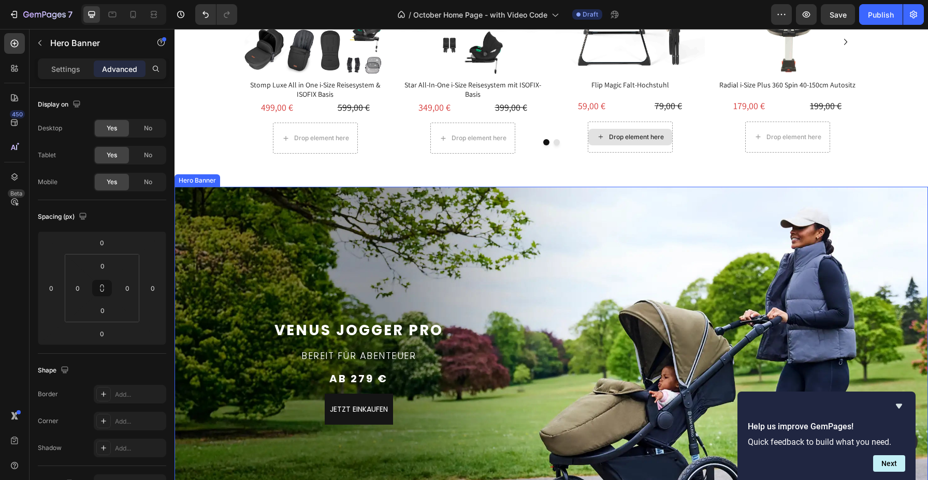
scroll to position [617, 0]
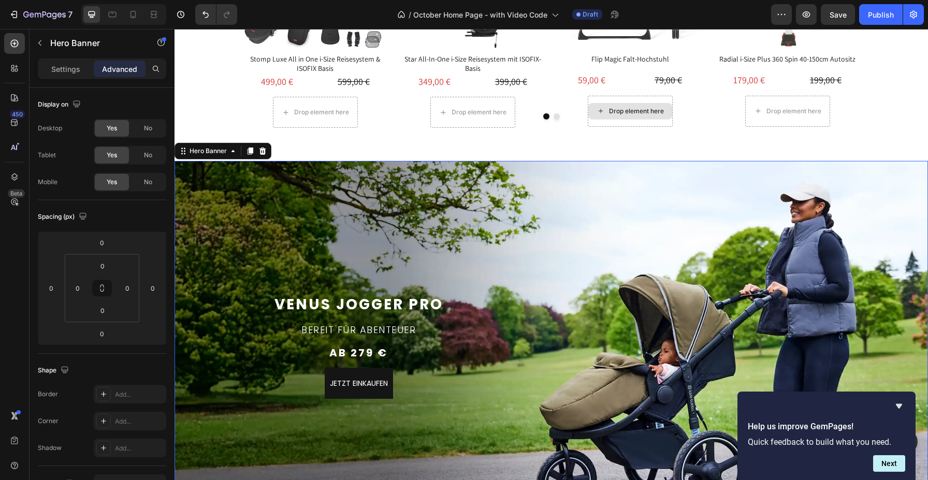
click at [512, 230] on div "Background Image" at bounding box center [550, 349] width 753 height 377
click at [59, 77] on div "Settings Advanced" at bounding box center [102, 69] width 128 height 21
click at [59, 74] on p "Settings" at bounding box center [65, 69] width 29 height 11
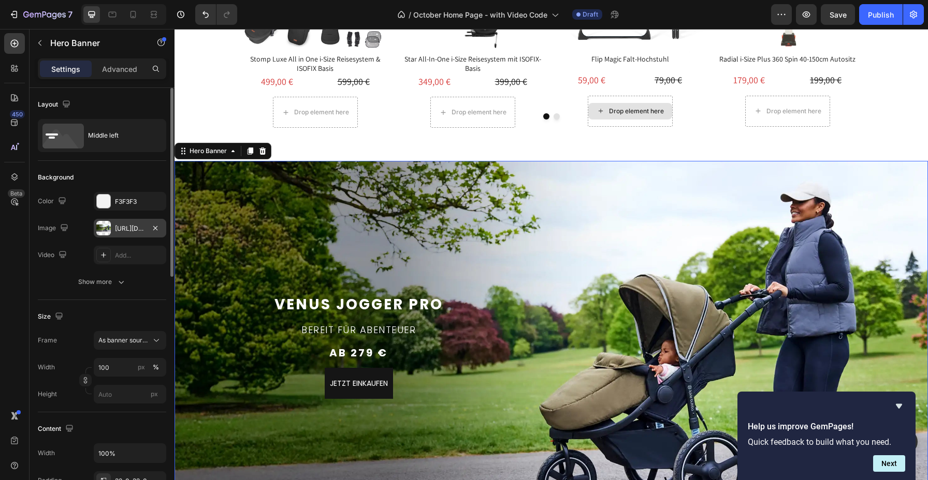
click at [115, 231] on div "https://cdn.shopify.com/s/files/1/0709/5146/9329/files/gempages_469857584111682…" at bounding box center [130, 228] width 30 height 9
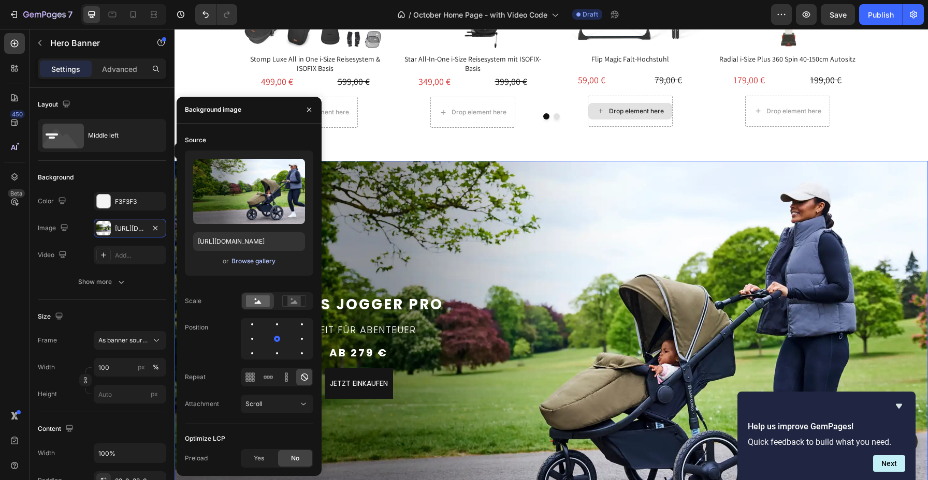
click at [260, 264] on div "Browse gallery" at bounding box center [253, 261] width 44 height 9
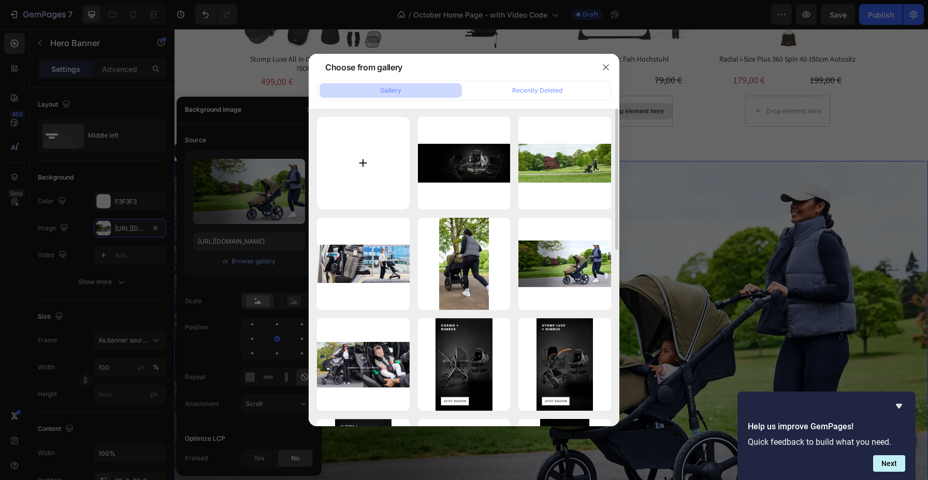
click at [343, 148] on input "file" at bounding box center [363, 163] width 93 height 93
type input "C:\fakepath\Bubba&Me Luxe Banner Desktop.webp"
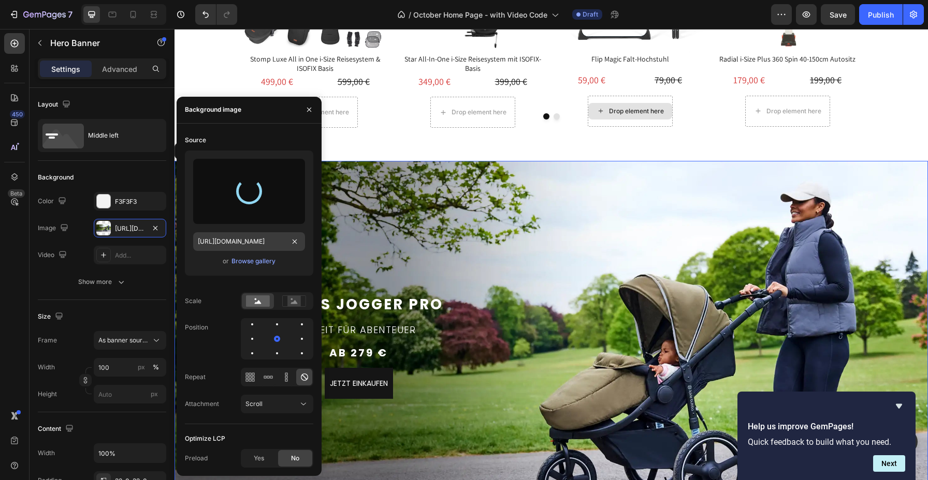
type input "https://cdn.shopify.com/s/files/1/0709/5146/9329/files/gempages_469857584111682…"
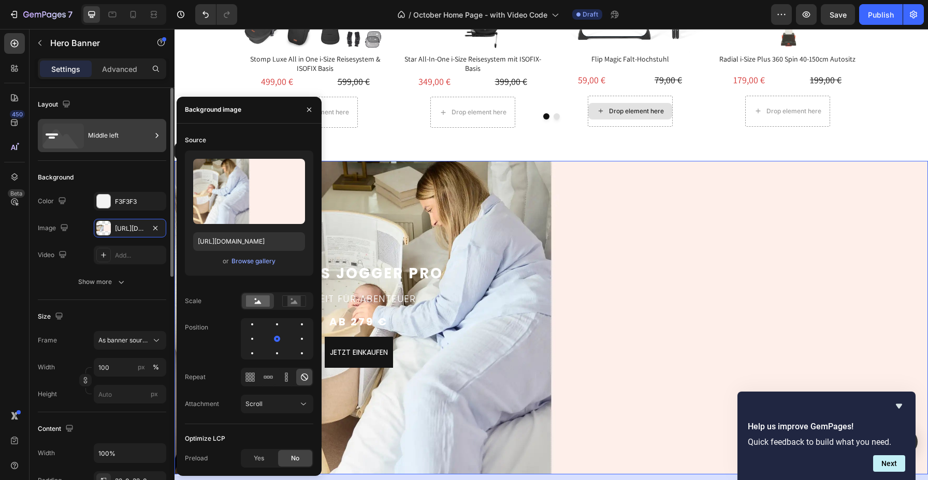
click at [123, 139] on div "Middle left" at bounding box center [119, 136] width 63 height 24
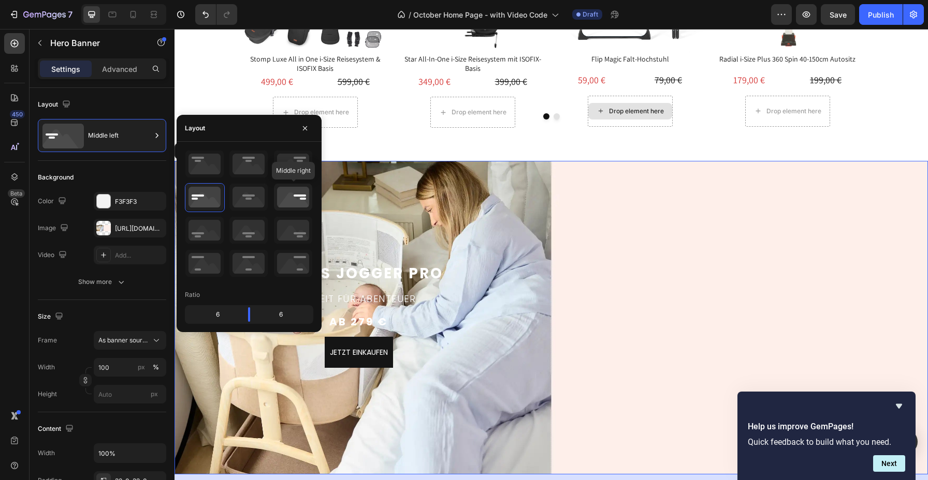
click at [301, 206] on icon at bounding box center [293, 197] width 38 height 27
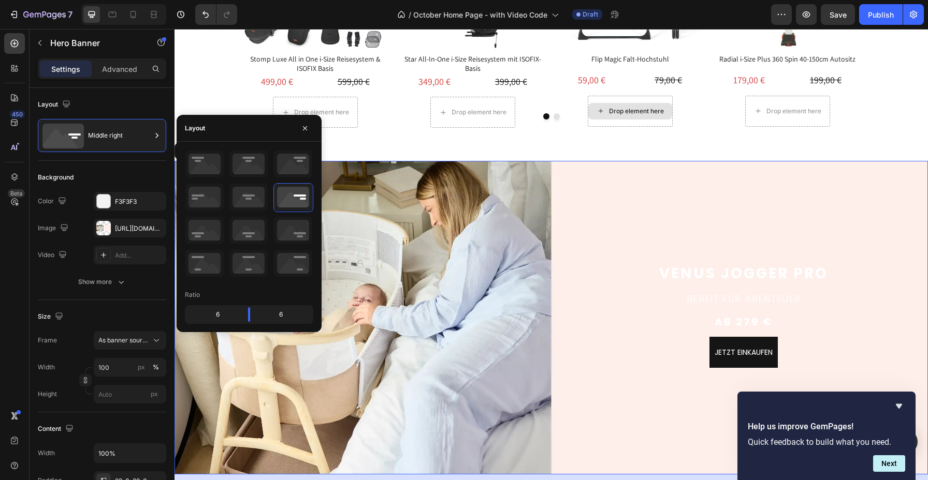
click at [847, 212] on div "Background Image" at bounding box center [550, 318] width 753 height 314
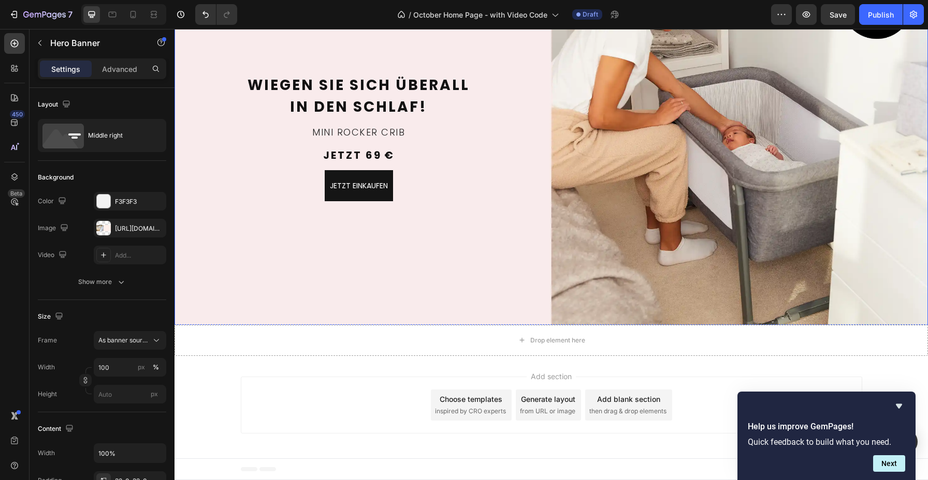
scroll to position [1025, 0]
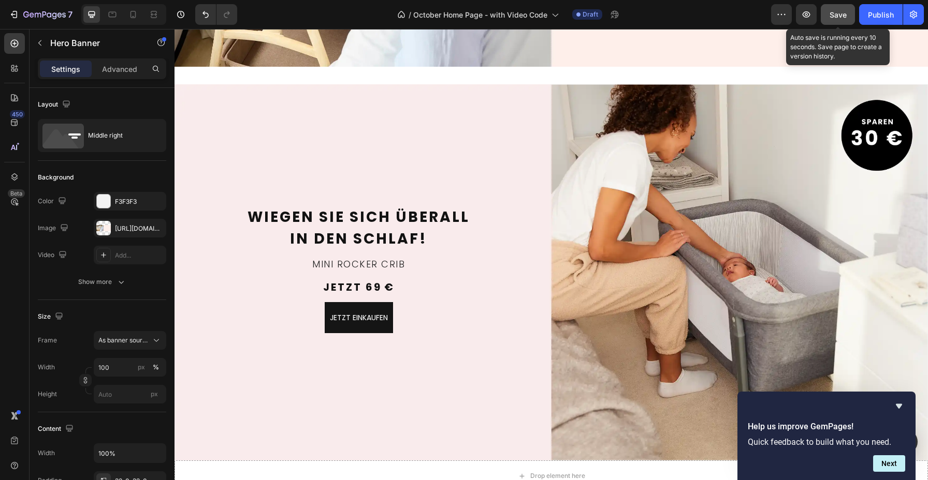
click at [842, 11] on span "Save" at bounding box center [837, 14] width 17 height 9
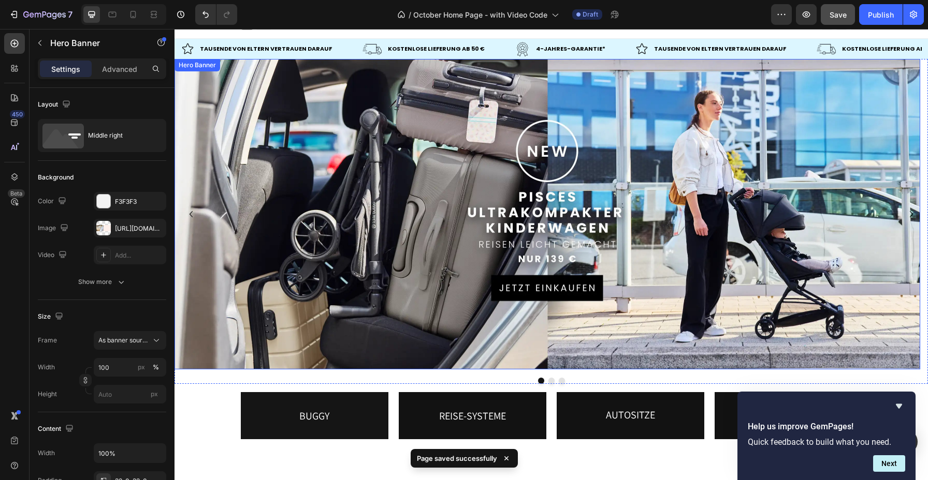
scroll to position [0, 0]
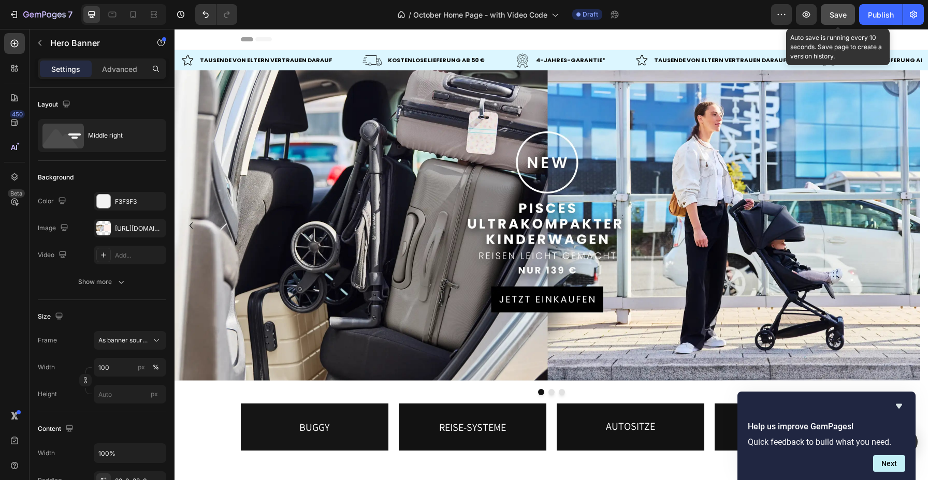
click at [829, 11] on button "Save" at bounding box center [838, 14] width 34 height 21
